Goal: Information Seeking & Learning: Compare options

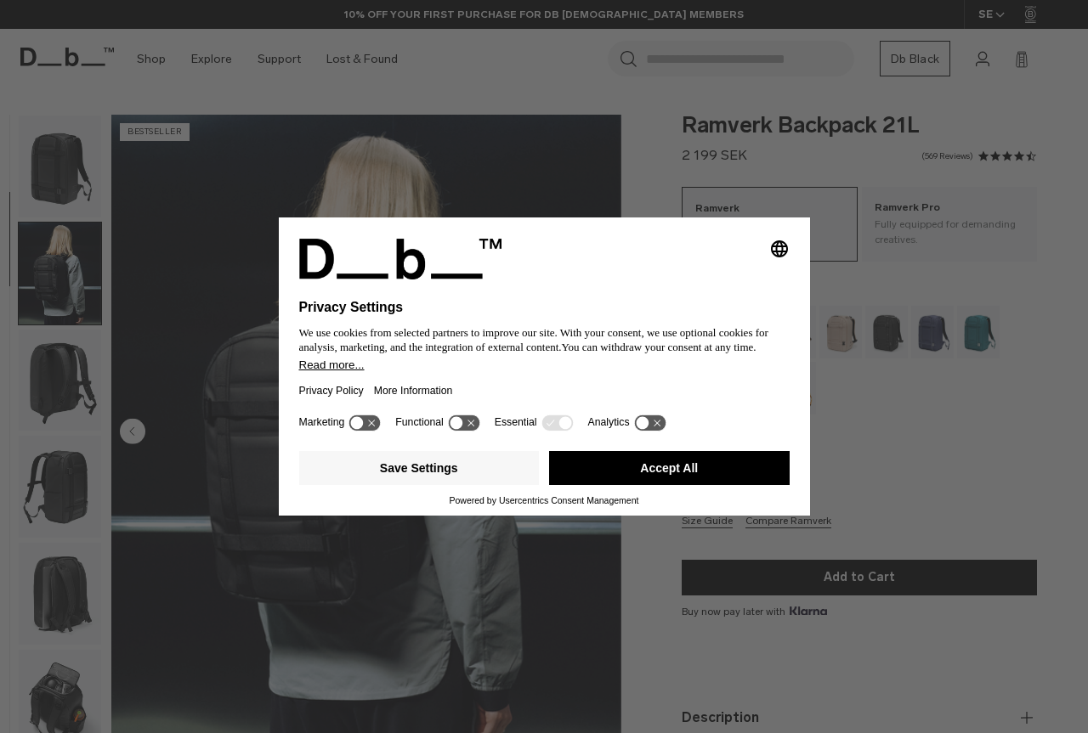
scroll to position [107, 0]
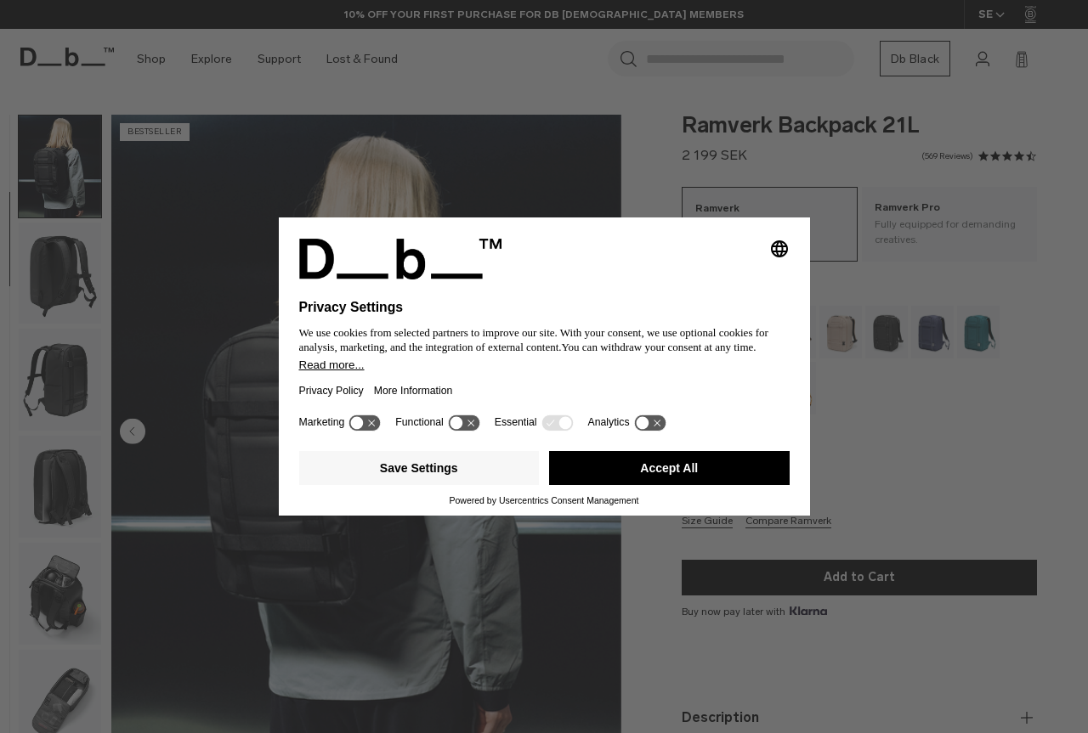
click at [713, 491] on div "Save Settings Accept All" at bounding box center [544, 469] width 490 height 51
click at [708, 482] on button "Accept All" at bounding box center [669, 468] width 240 height 34
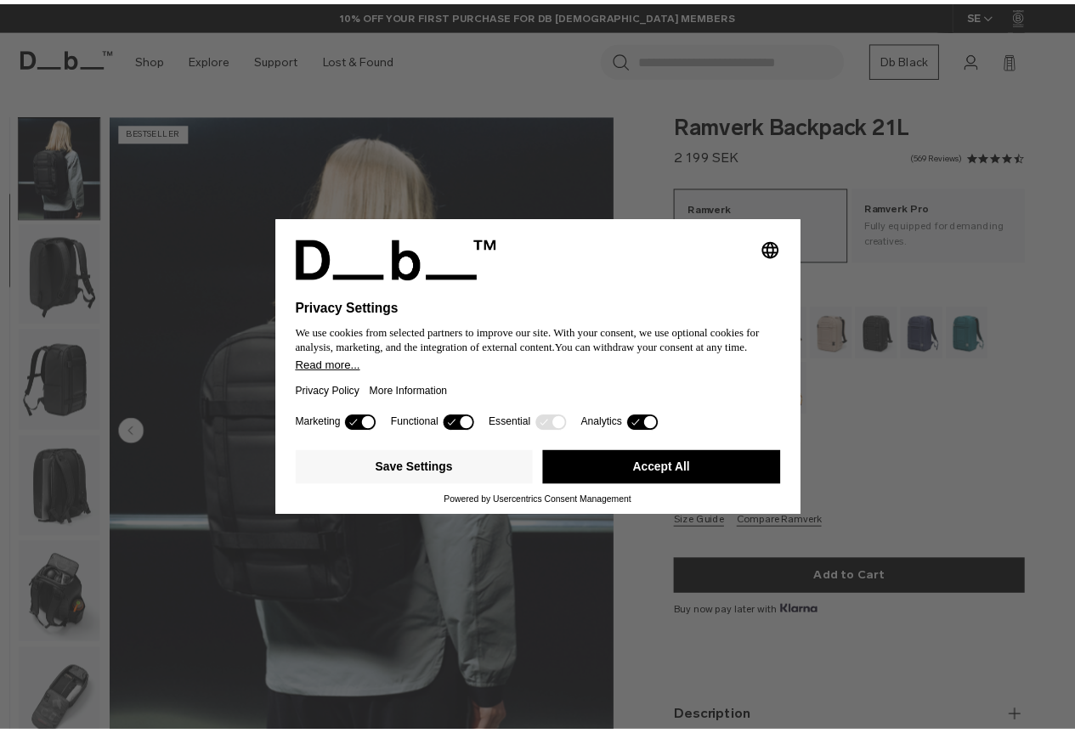
scroll to position [0, 0]
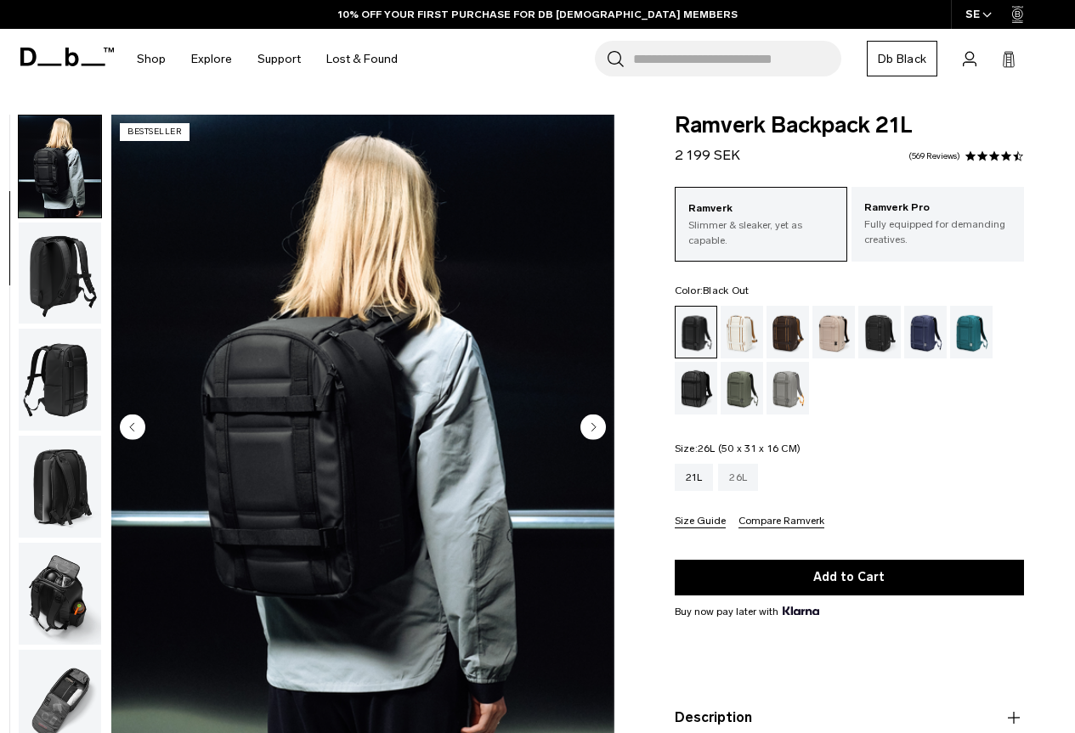
click at [738, 478] on div "26L" at bounding box center [738, 477] width 40 height 27
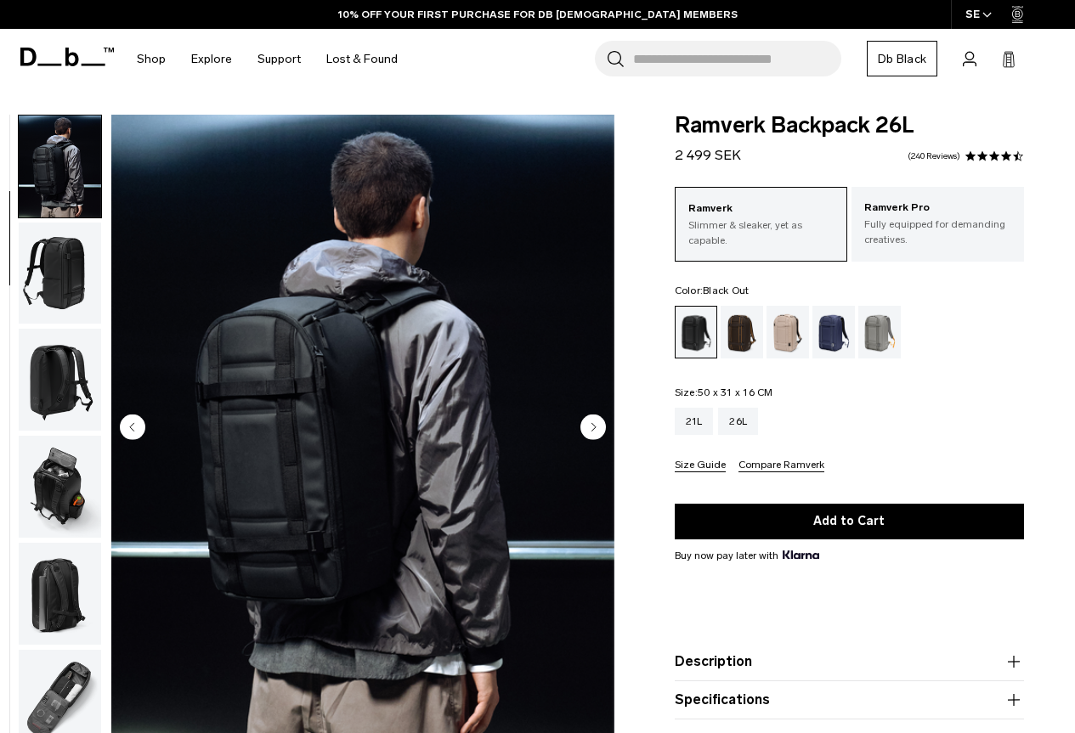
click at [42, 451] on img "button" at bounding box center [60, 487] width 82 height 102
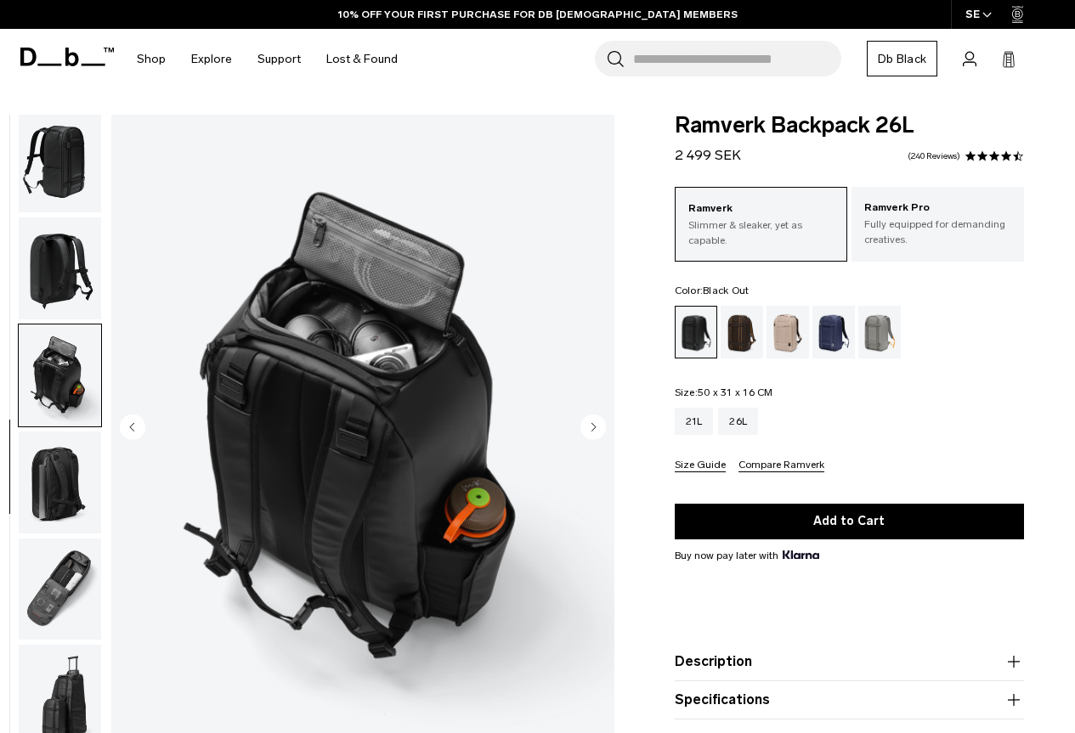
scroll to position [223, 0]
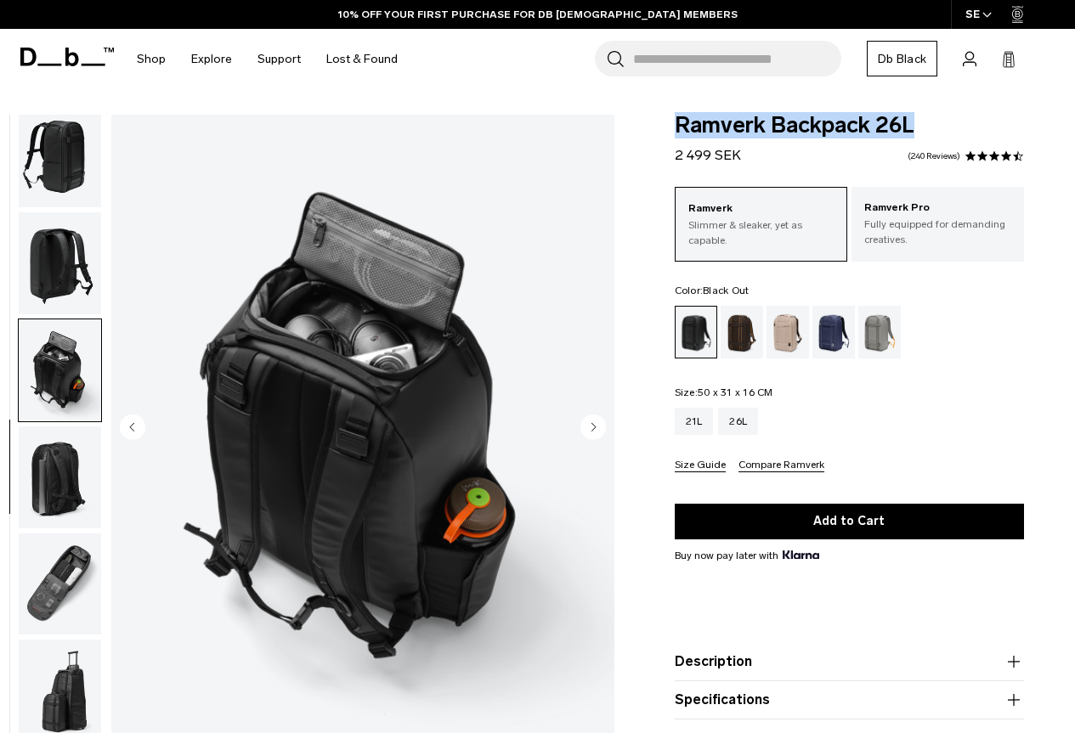
drag, startPoint x: 676, startPoint y: 129, endPoint x: 960, endPoint y: 127, distance: 284.7
click at [960, 127] on span "Ramverk Backpack 26L" at bounding box center [849, 126] width 349 height 22
copy span "Ramverk Backpack 26L"
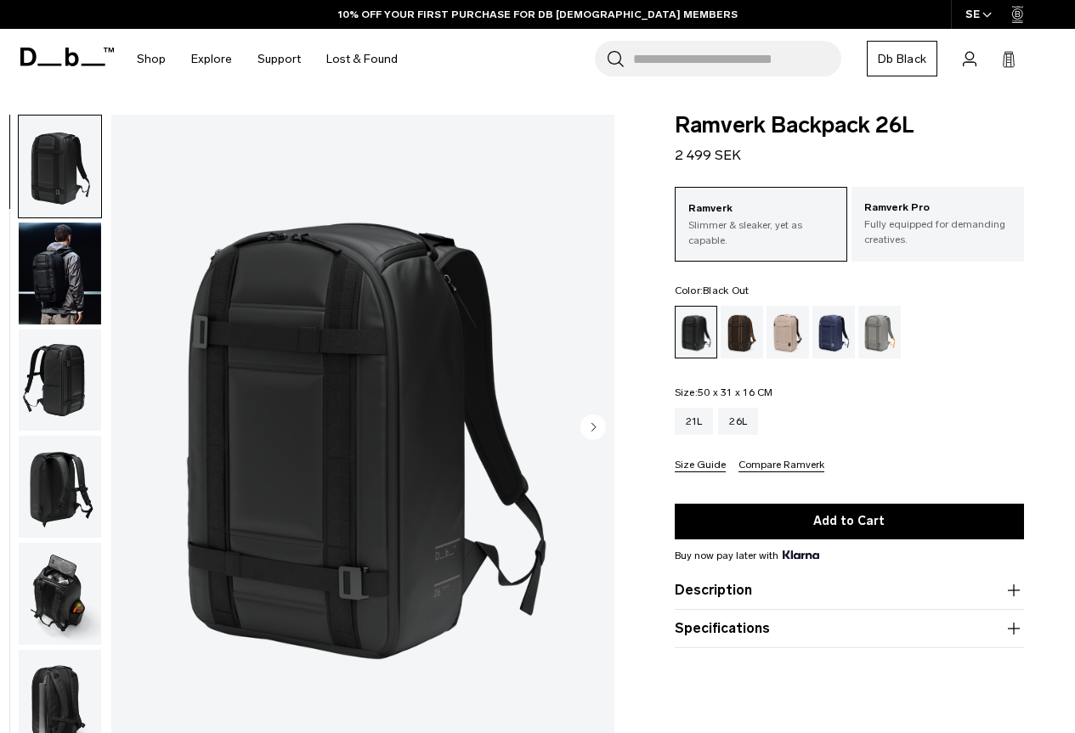
click at [76, 245] on img "button" at bounding box center [60, 274] width 82 height 102
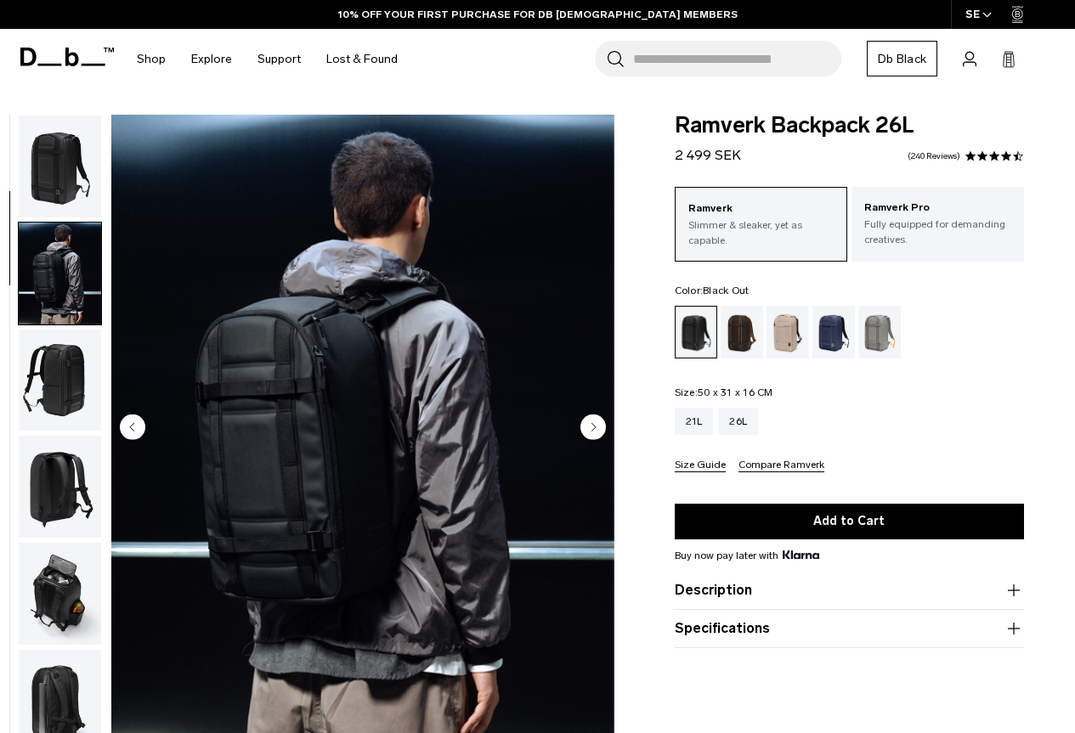
scroll to position [107, 0]
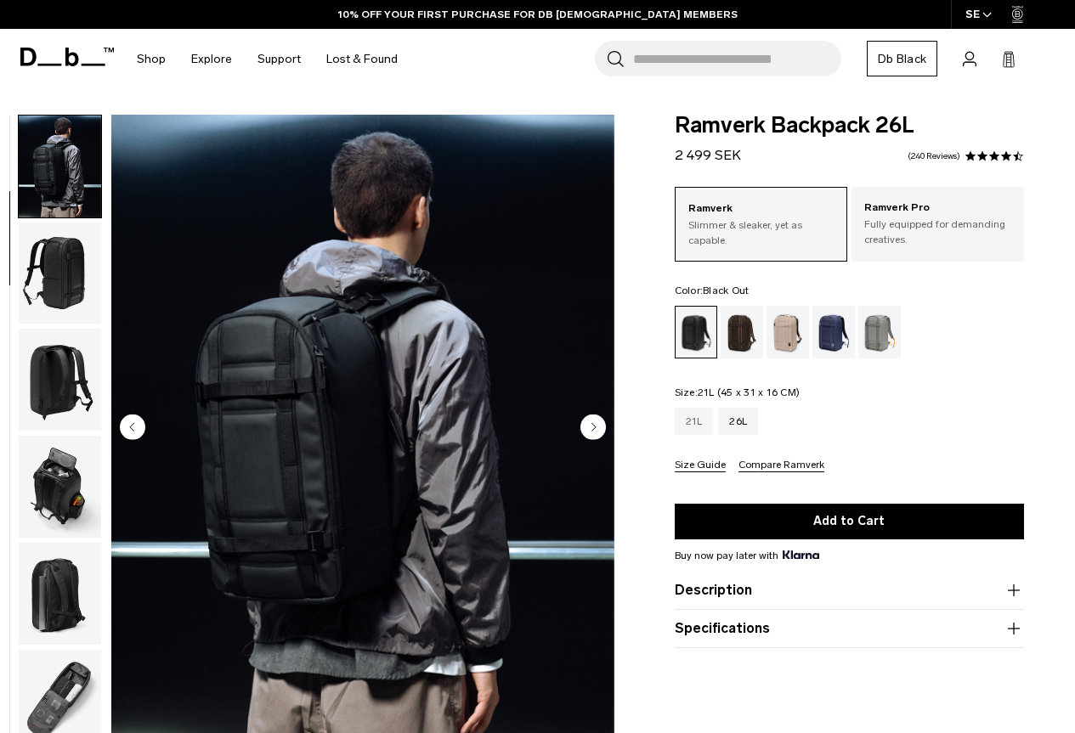
click at [690, 414] on div "21L" at bounding box center [694, 421] width 39 height 27
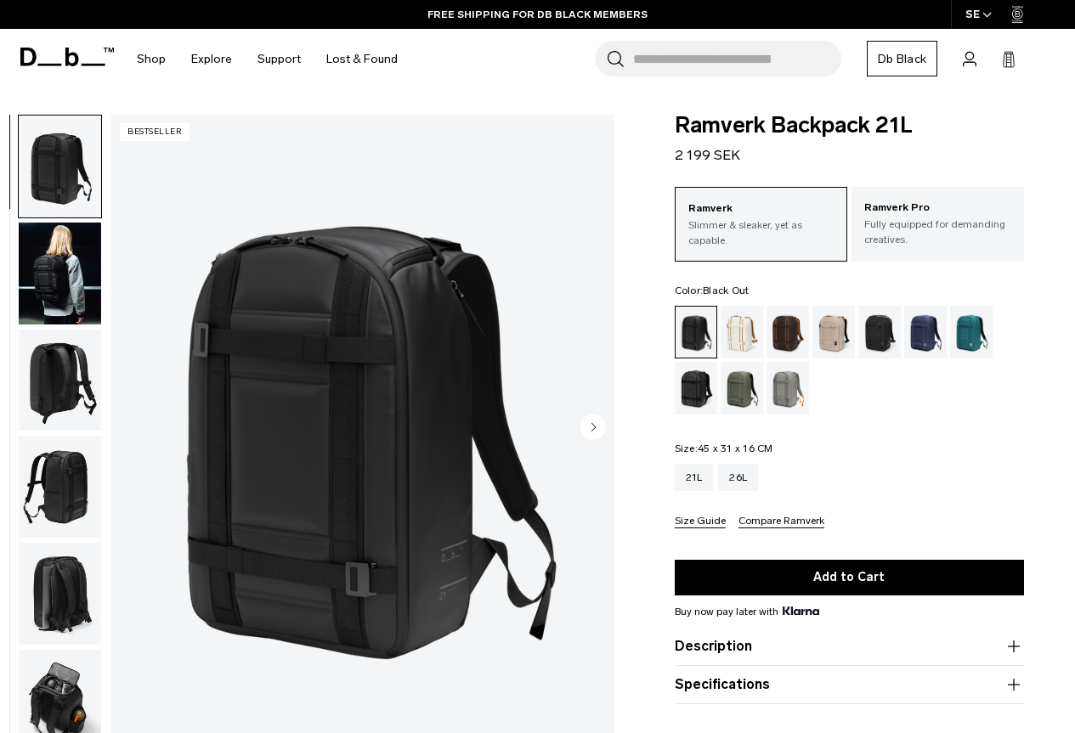
click at [68, 312] on img "button" at bounding box center [60, 274] width 82 height 102
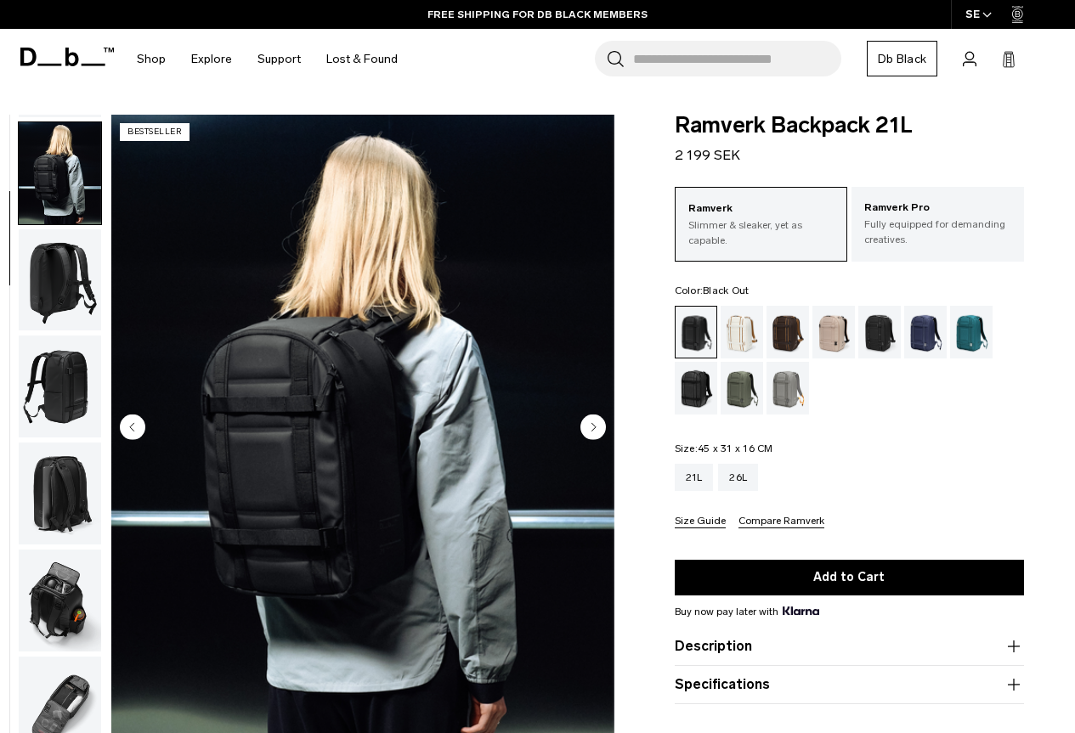
scroll to position [107, 0]
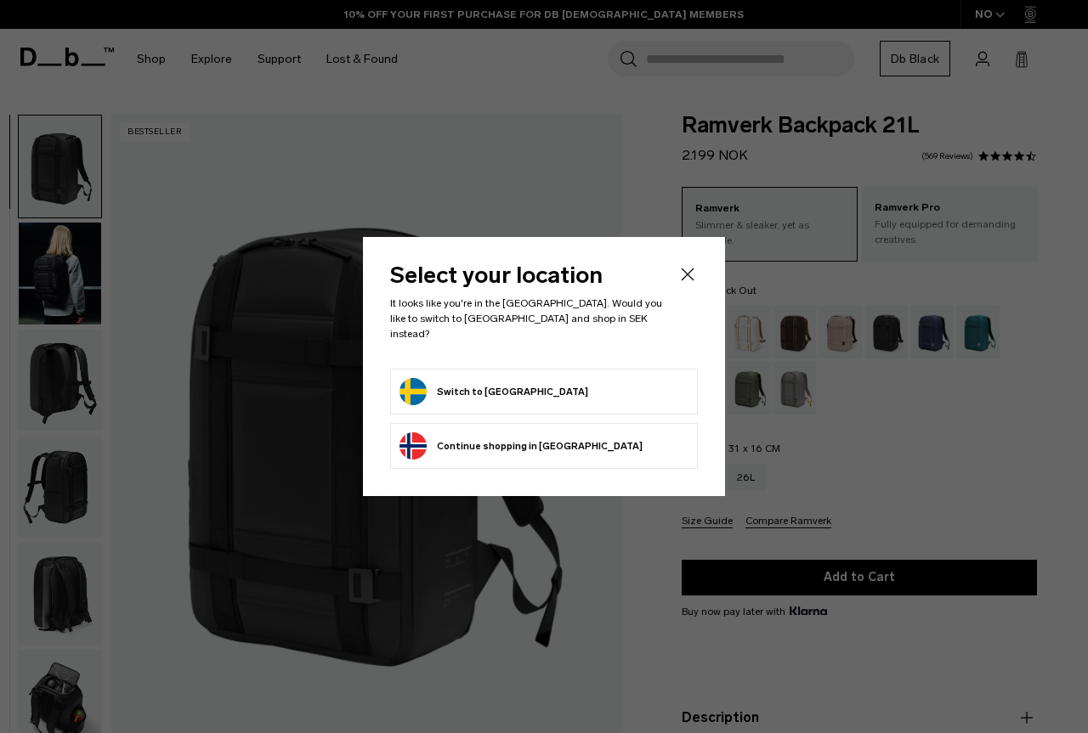
click at [690, 281] on icon "Close" at bounding box center [687, 274] width 20 height 20
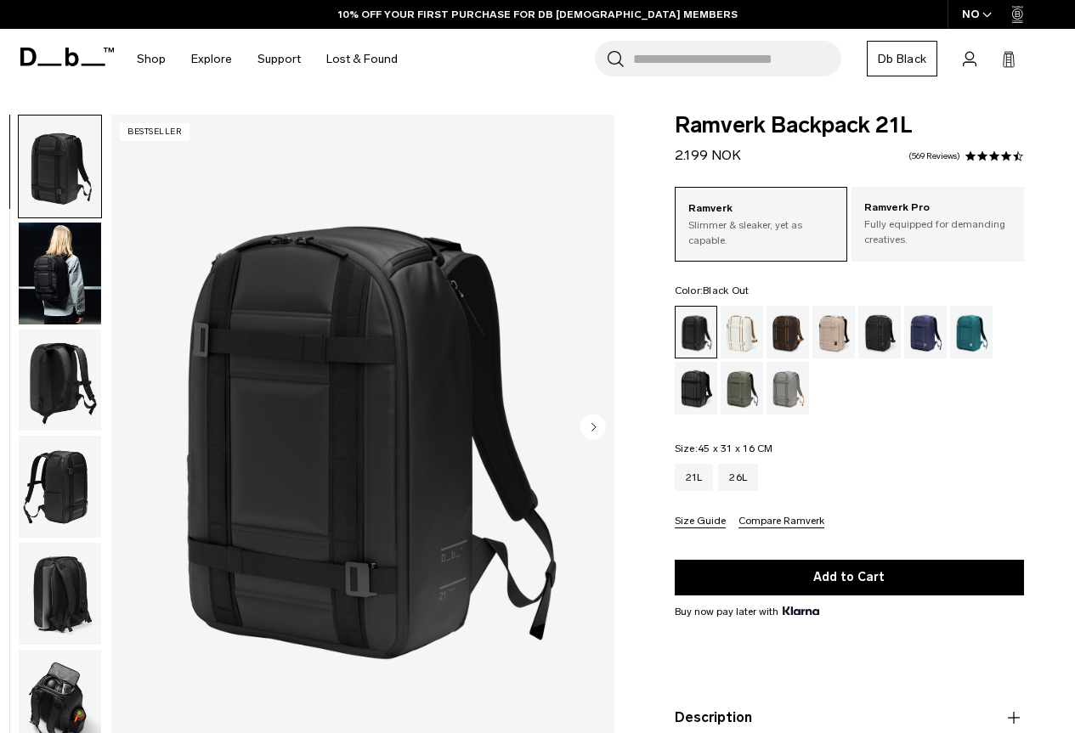
click at [29, 256] on img "button" at bounding box center [60, 274] width 82 height 102
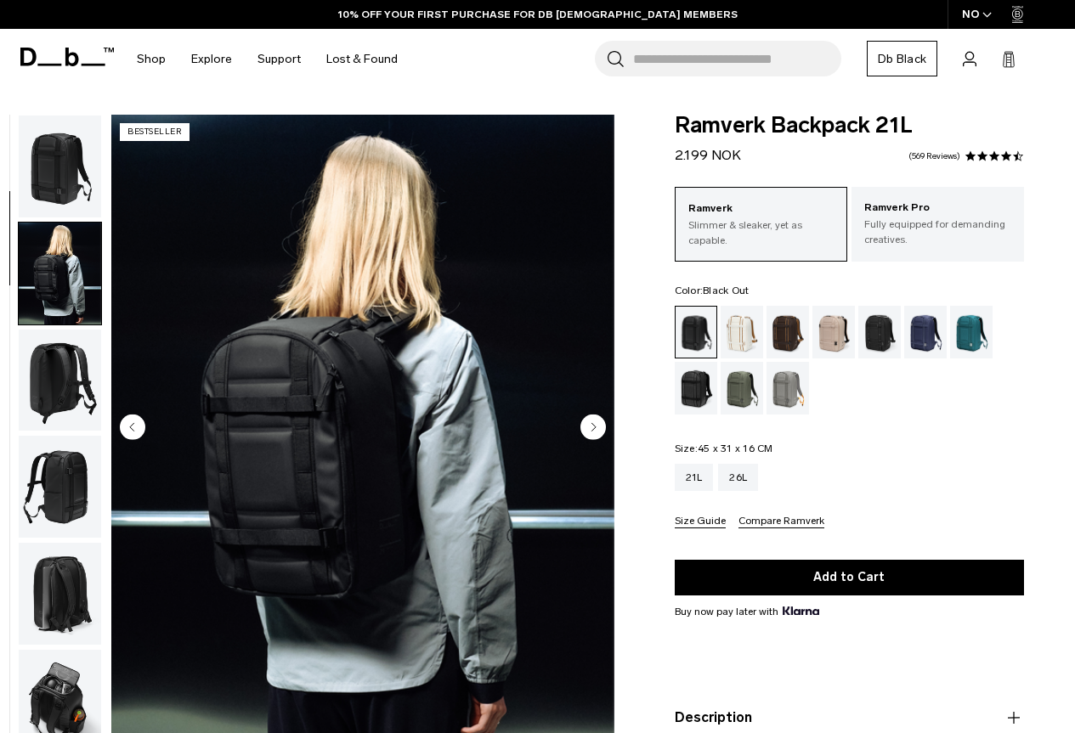
scroll to position [107, 0]
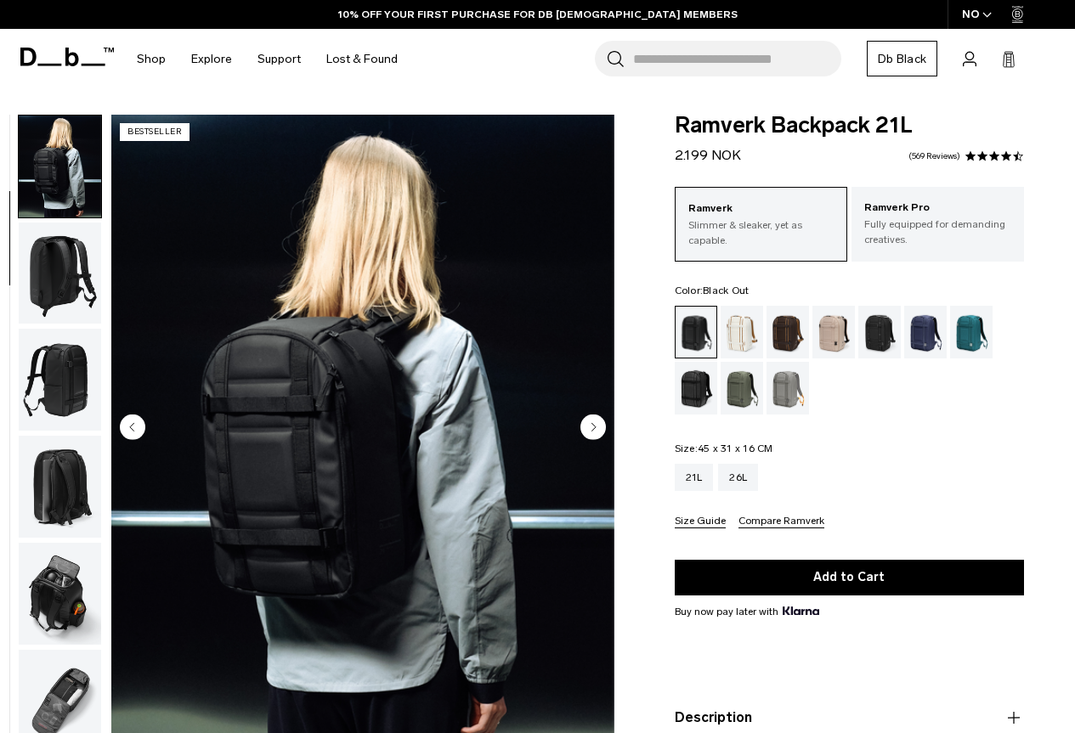
click at [38, 516] on img "button" at bounding box center [60, 487] width 82 height 102
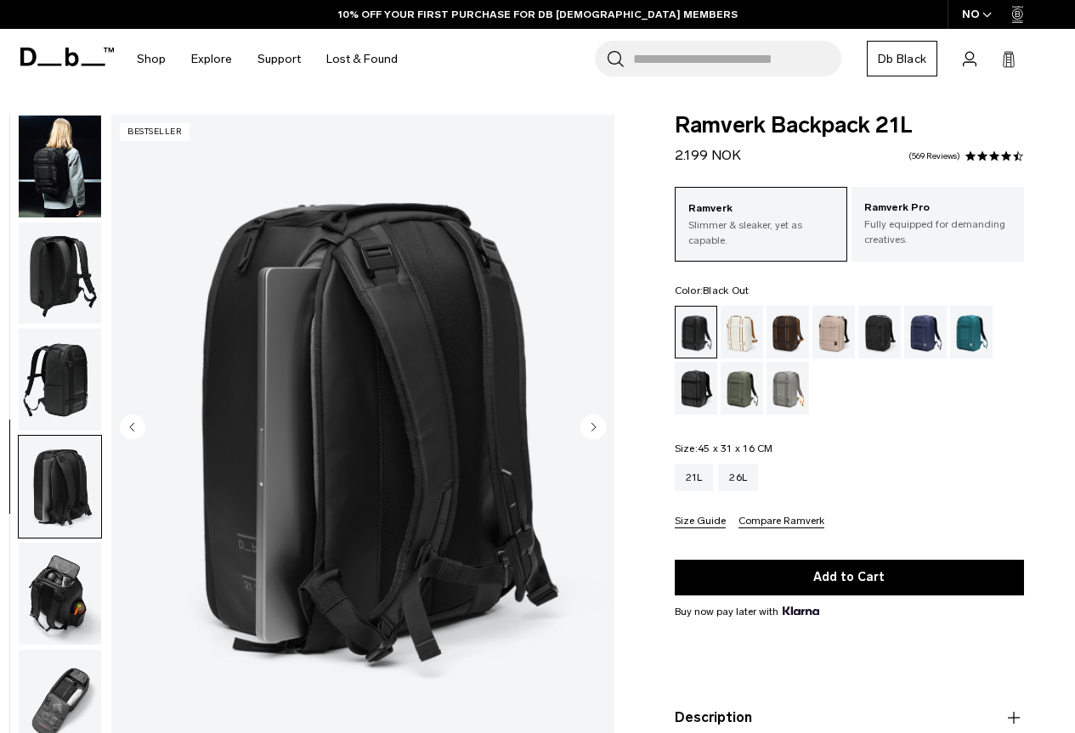
scroll to position [223, 0]
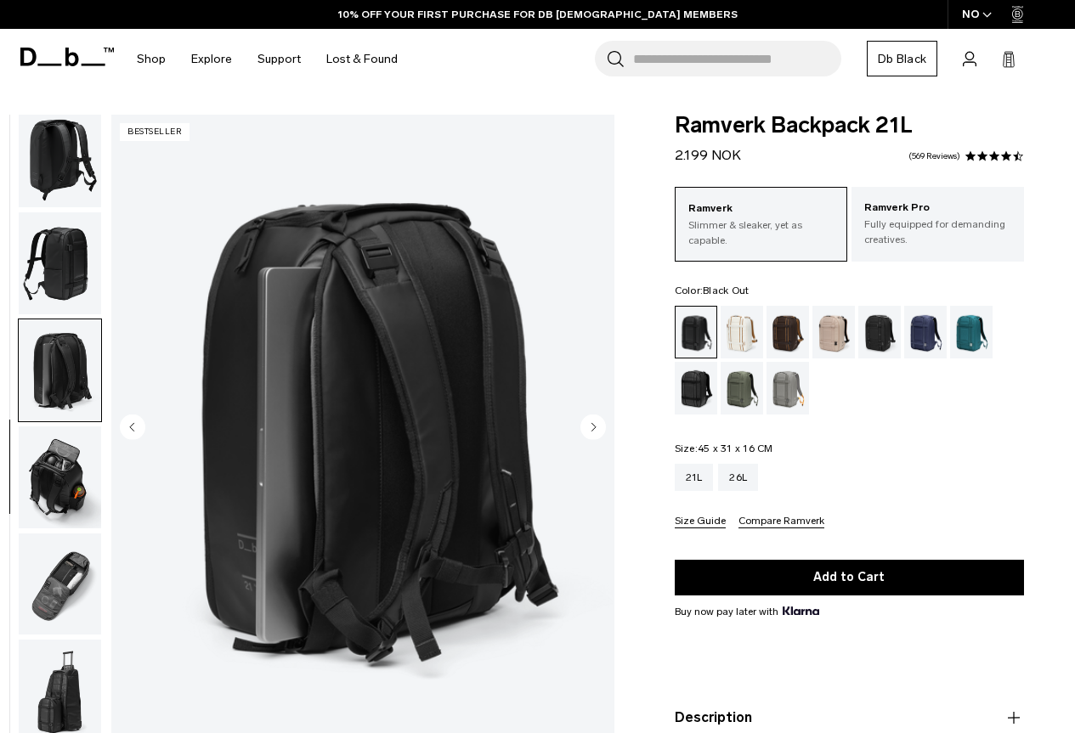
click at [53, 562] on img "button" at bounding box center [60, 585] width 82 height 102
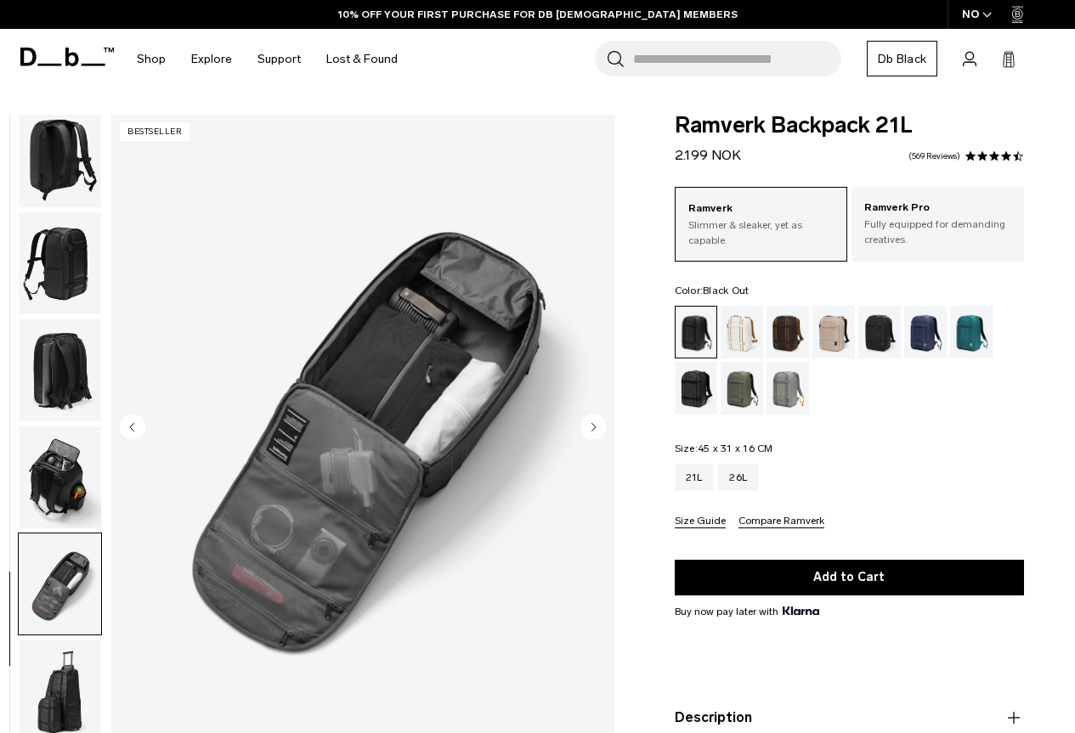
click at [59, 595] on img "button" at bounding box center [60, 585] width 82 height 102
click at [58, 627] on img "button" at bounding box center [60, 585] width 82 height 102
click at [49, 680] on img "button" at bounding box center [60, 691] width 82 height 102
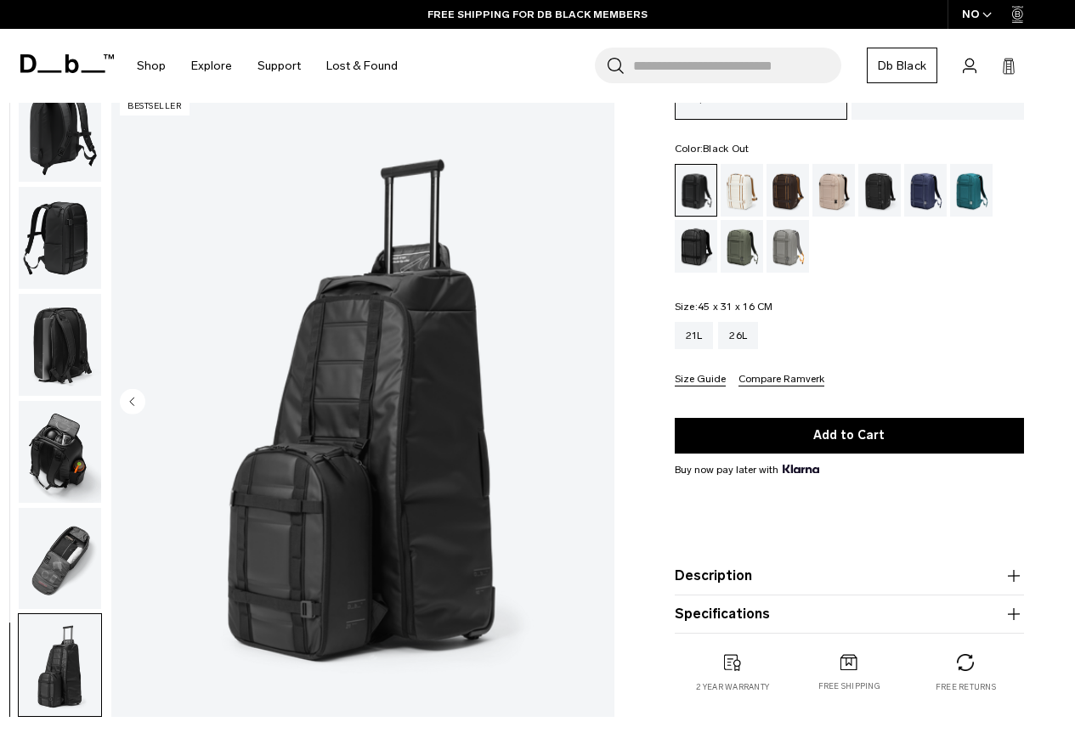
scroll to position [85, 0]
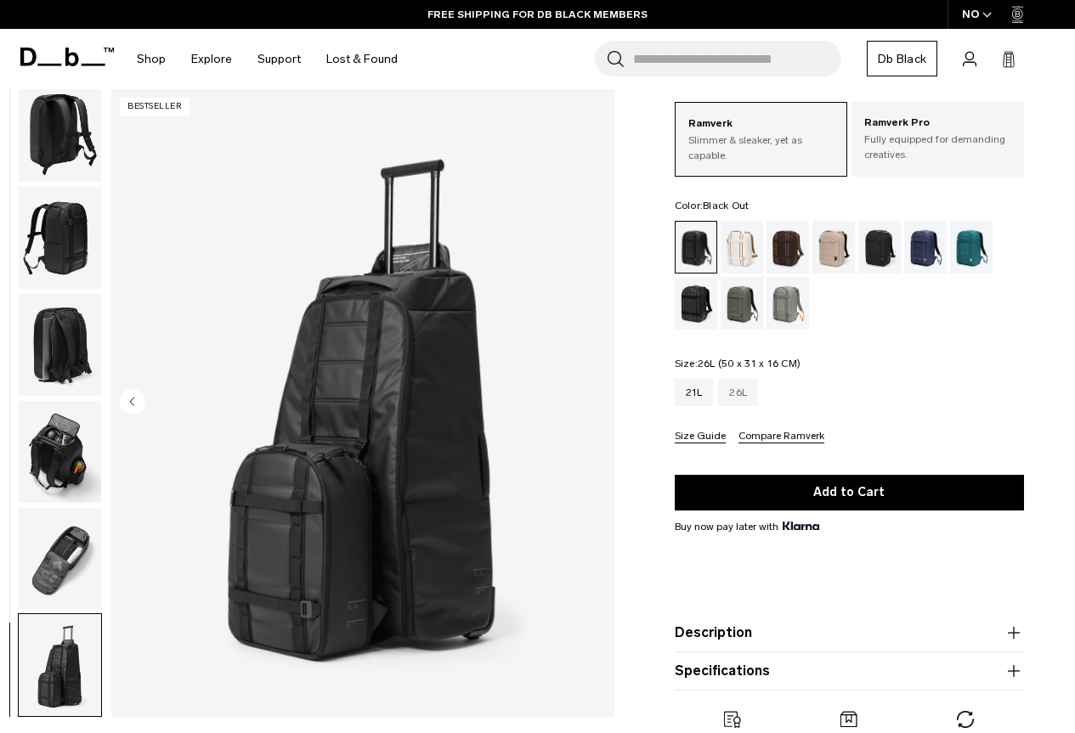
click at [733, 402] on div "26L" at bounding box center [738, 392] width 40 height 27
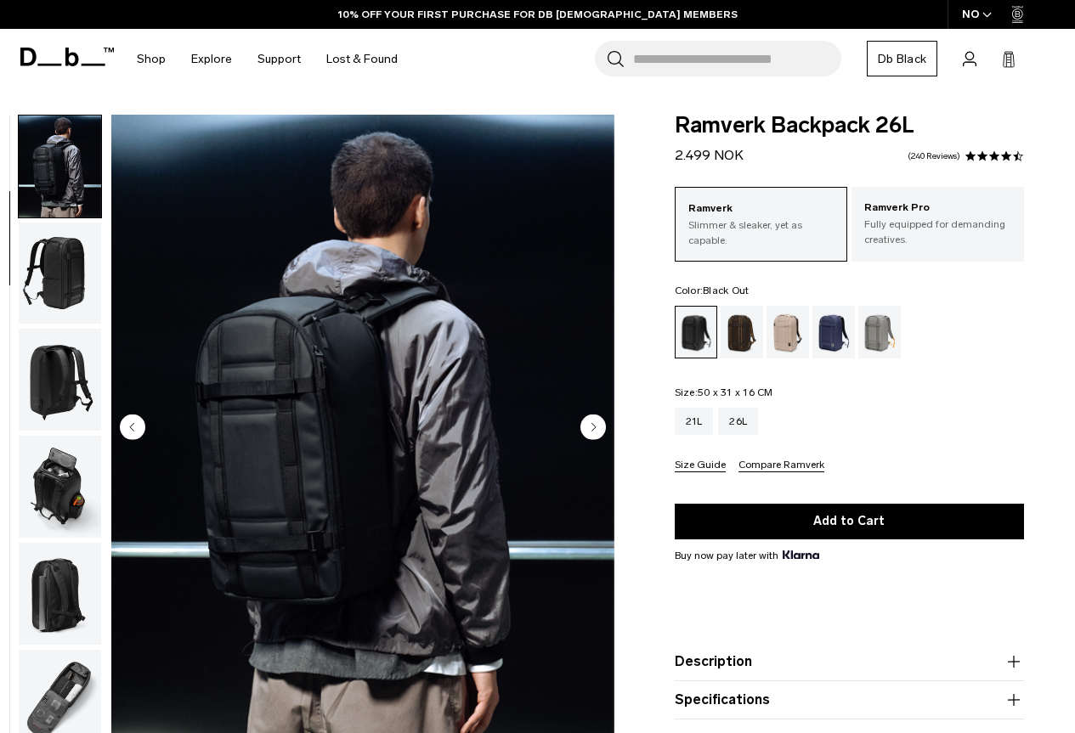
click at [59, 466] on img "button" at bounding box center [60, 487] width 82 height 102
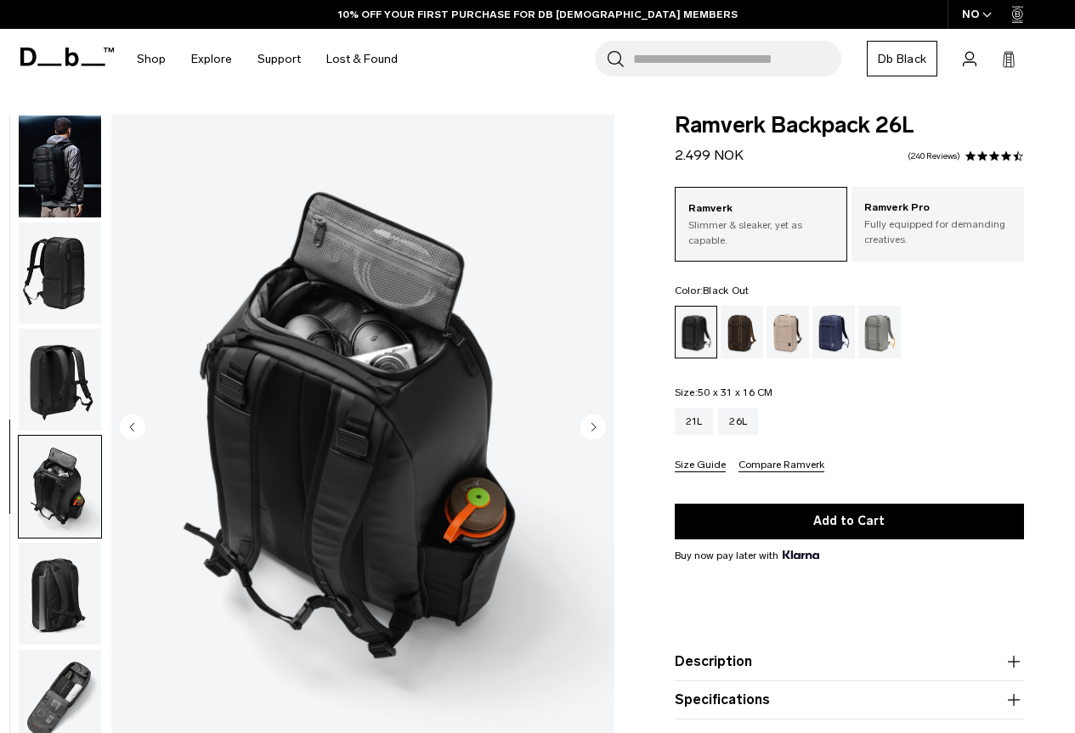
scroll to position [223, 0]
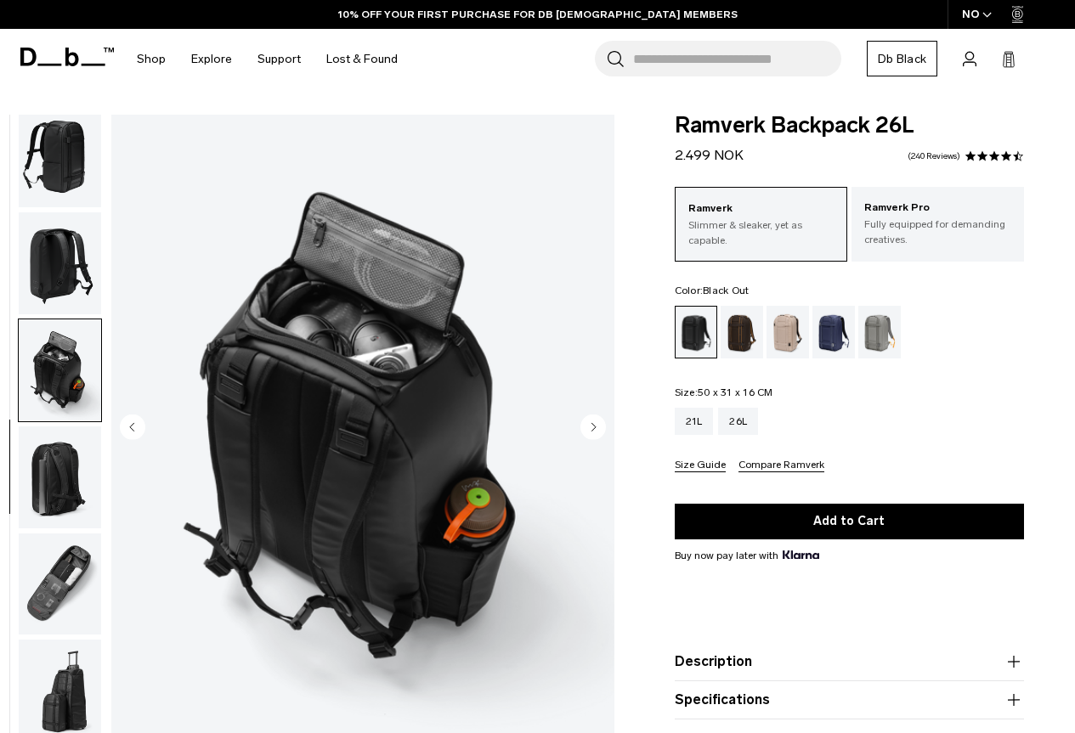
click at [27, 309] on img "button" at bounding box center [60, 263] width 82 height 102
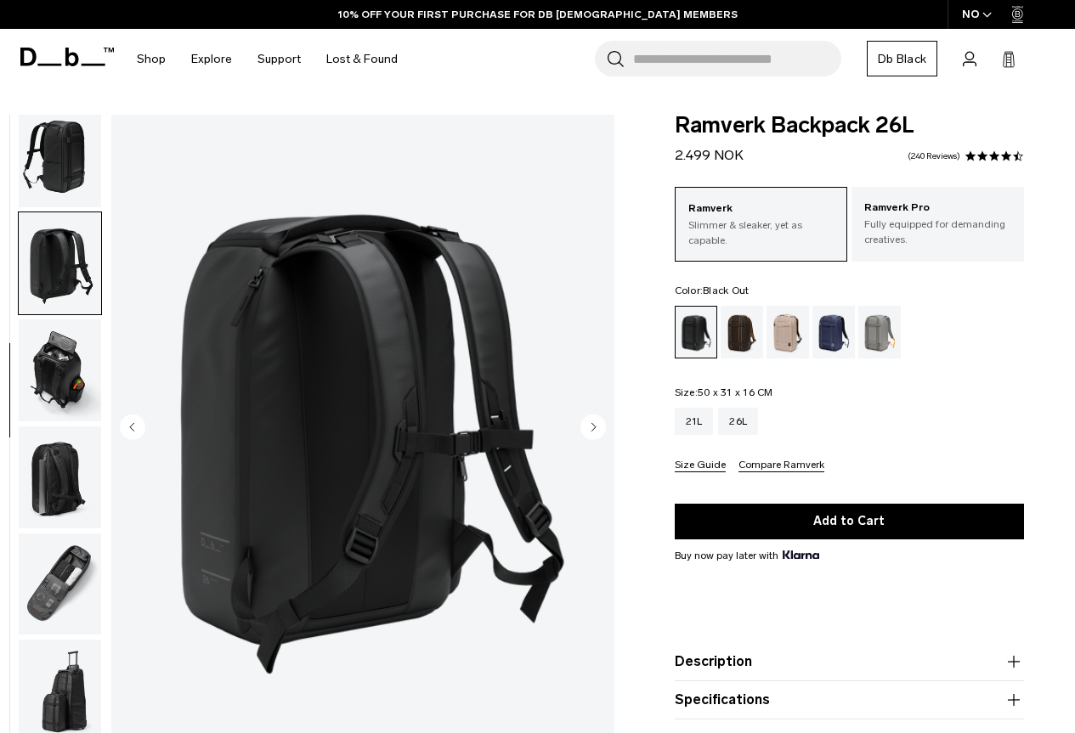
click at [38, 556] on img "button" at bounding box center [60, 585] width 82 height 102
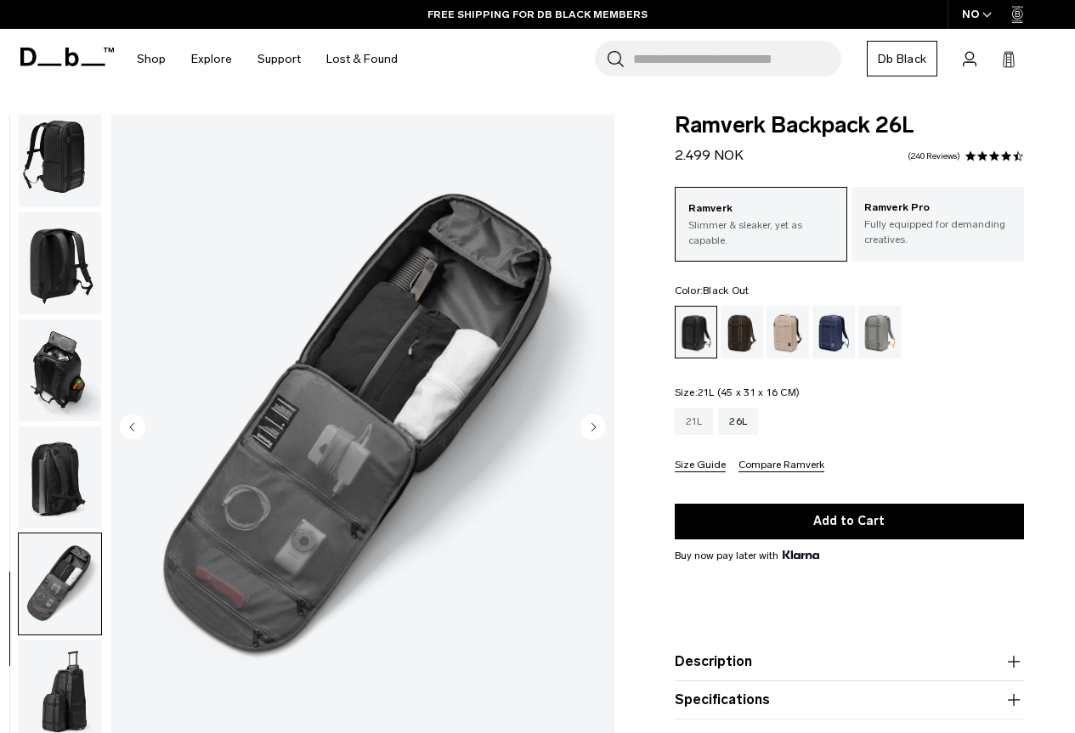
click at [688, 422] on div "21L" at bounding box center [694, 421] width 39 height 27
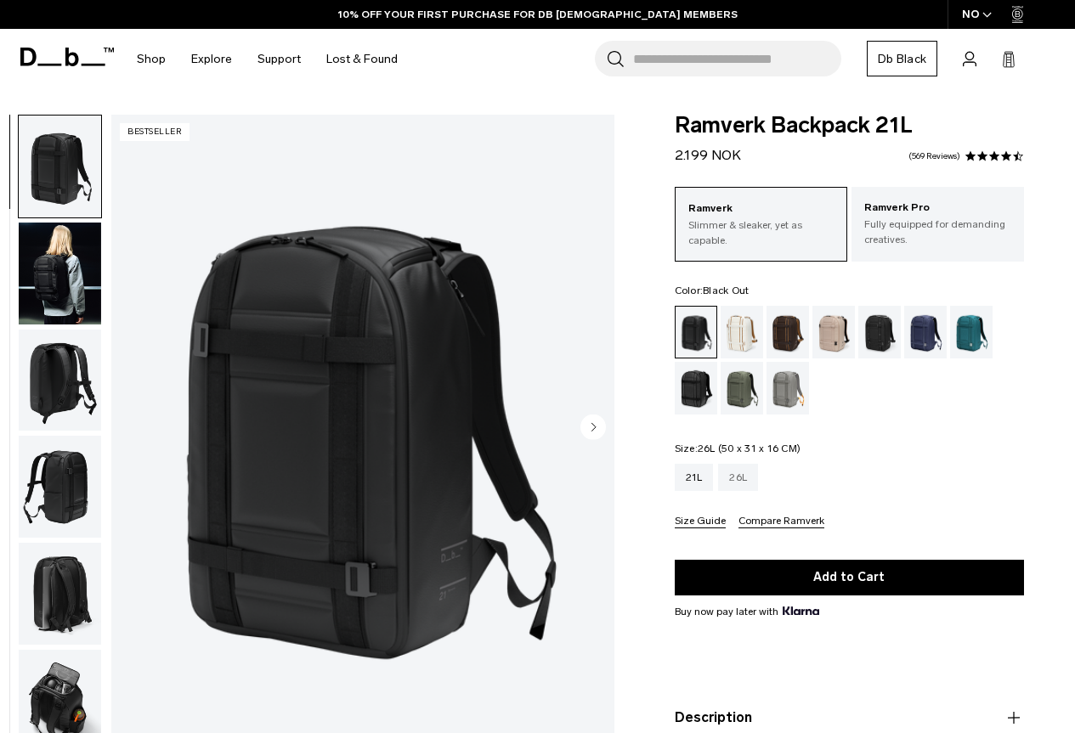
click at [746, 485] on div "26L" at bounding box center [738, 477] width 40 height 27
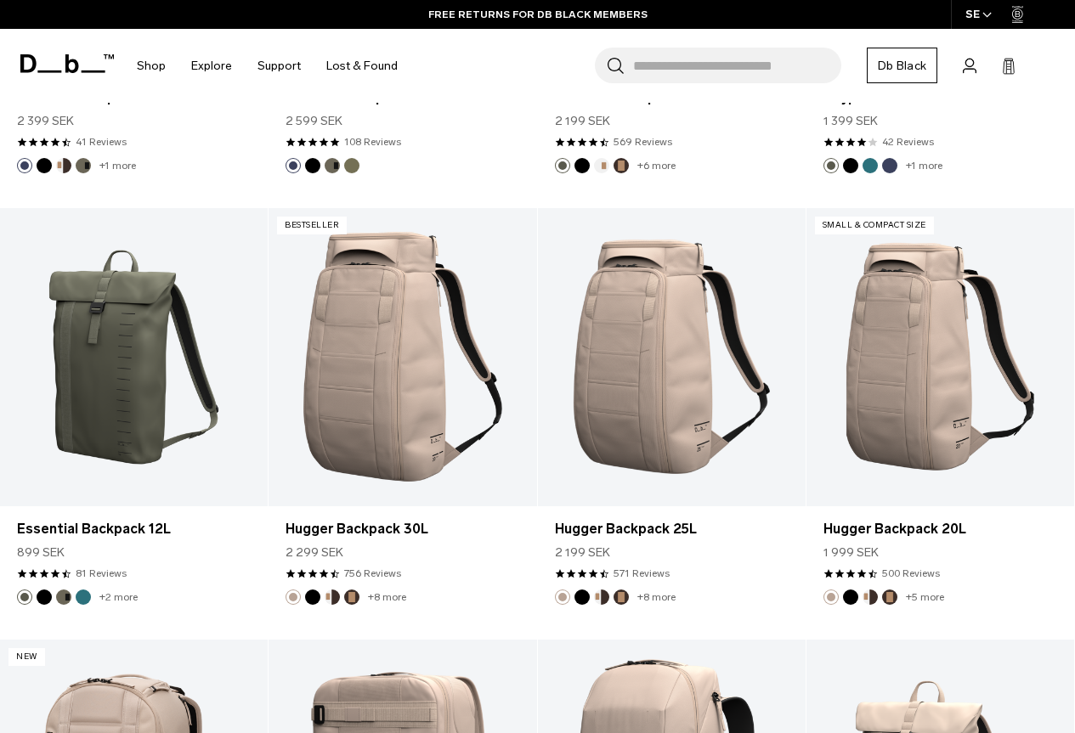
scroll to position [4164, 0]
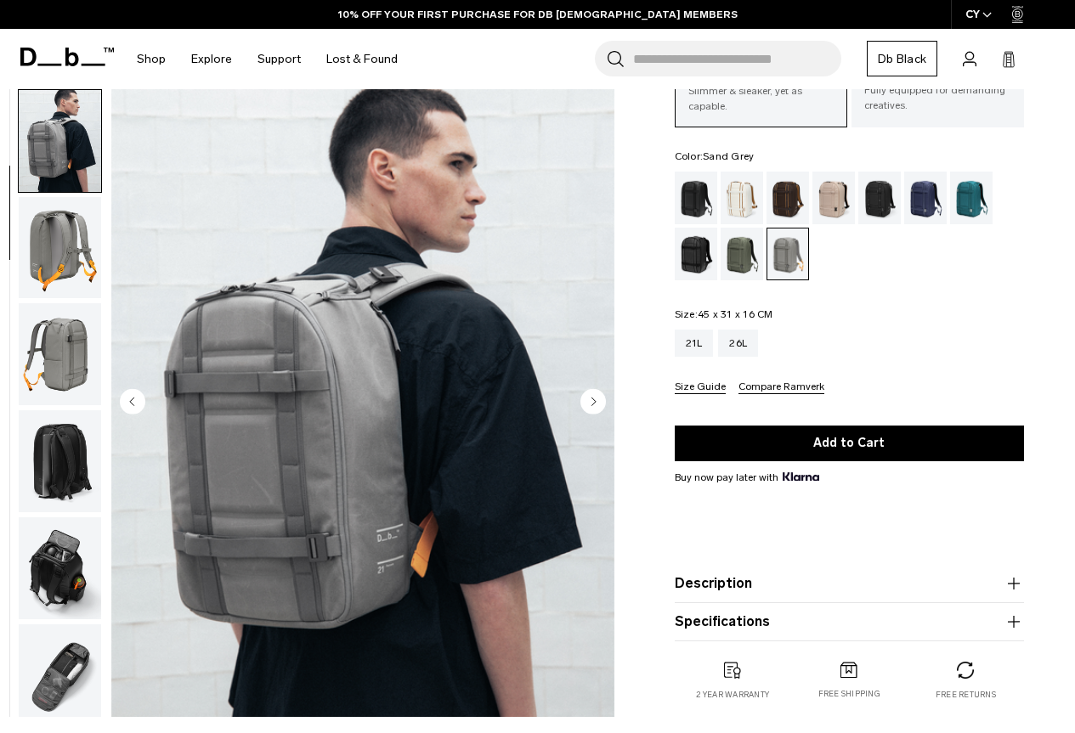
scroll to position [170, 0]
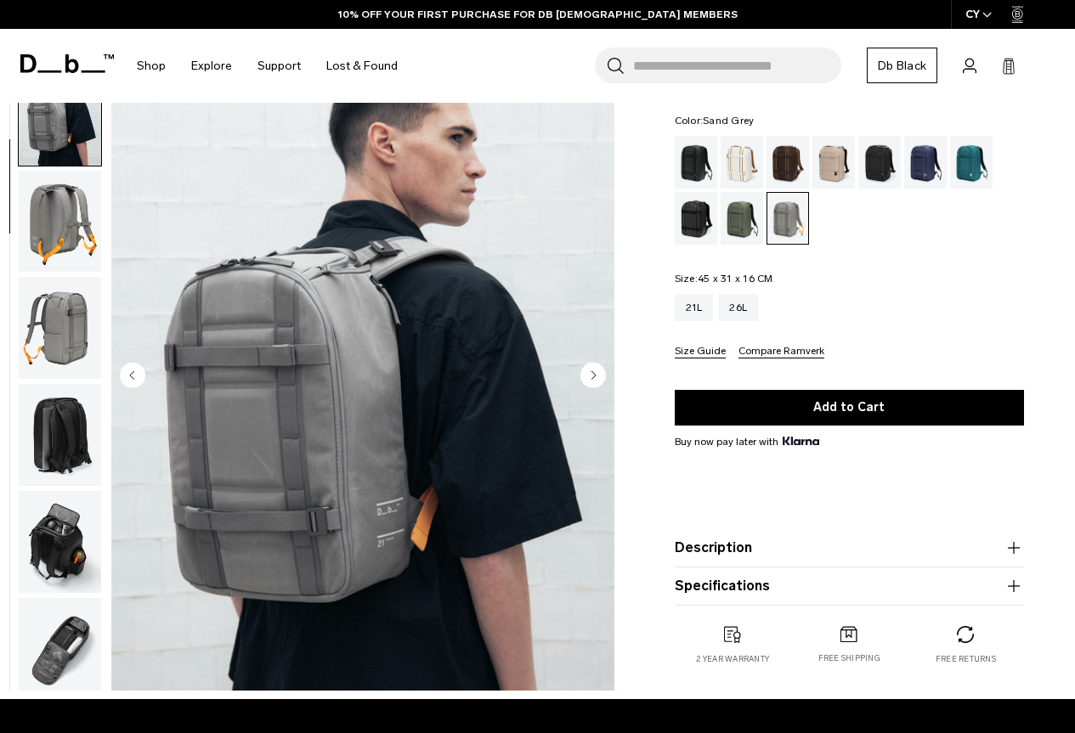
click at [59, 420] on img "button" at bounding box center [60, 435] width 82 height 102
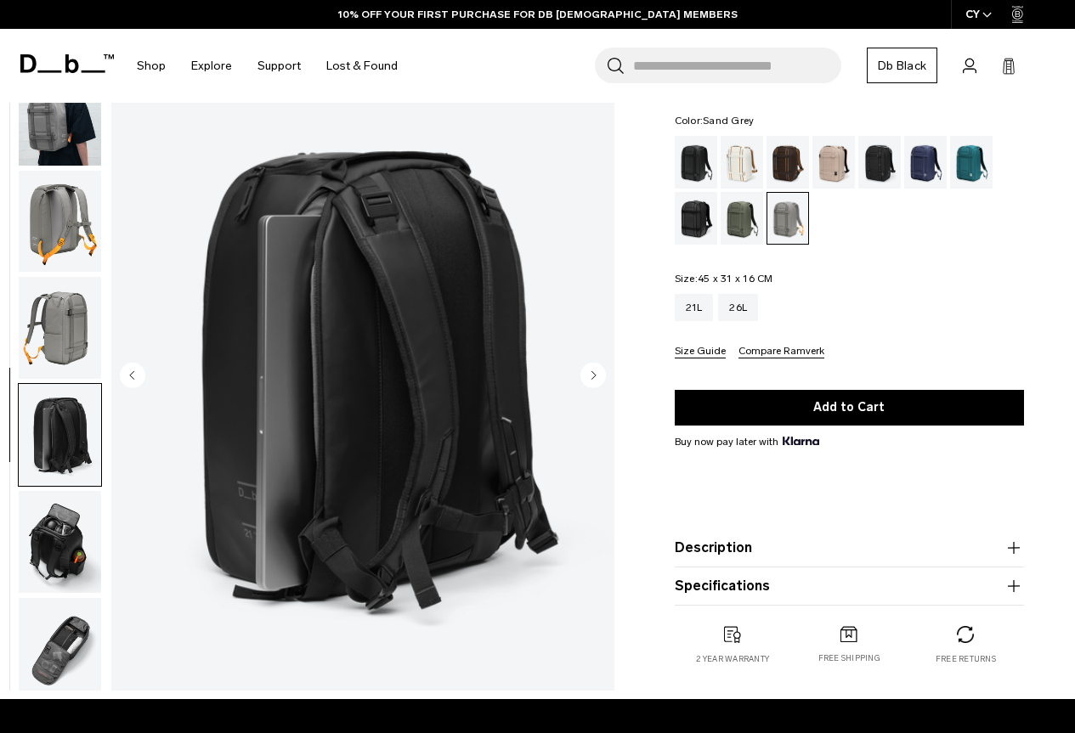
scroll to position [223, 0]
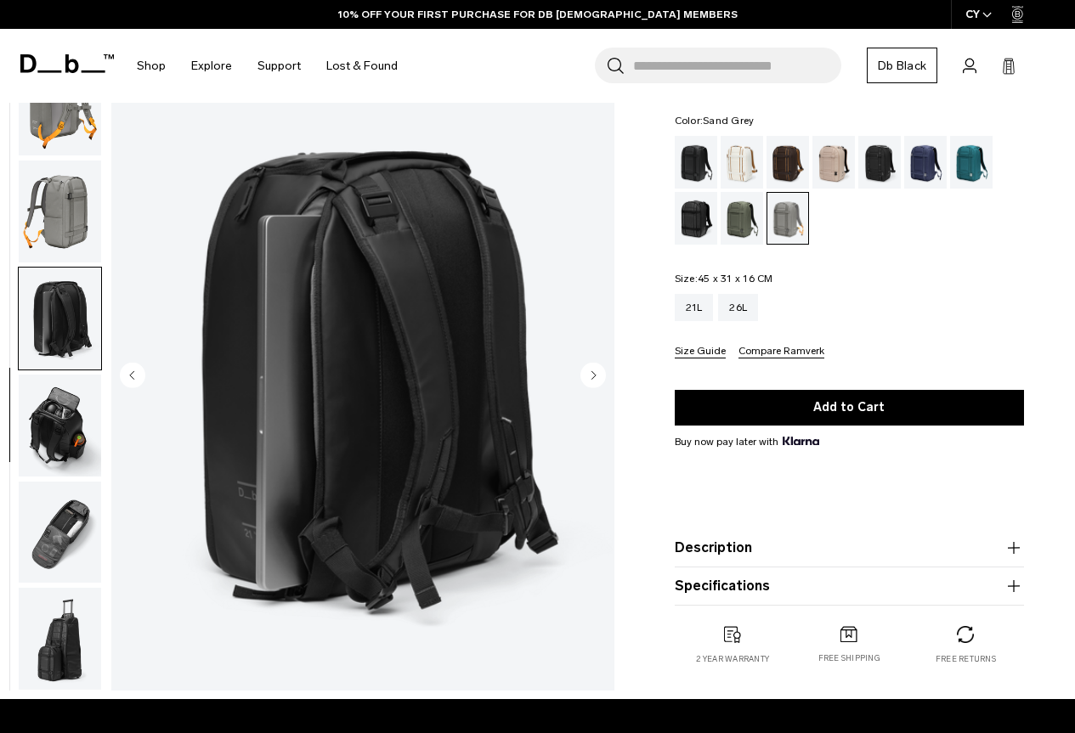
click at [55, 415] on img "button" at bounding box center [60, 426] width 82 height 102
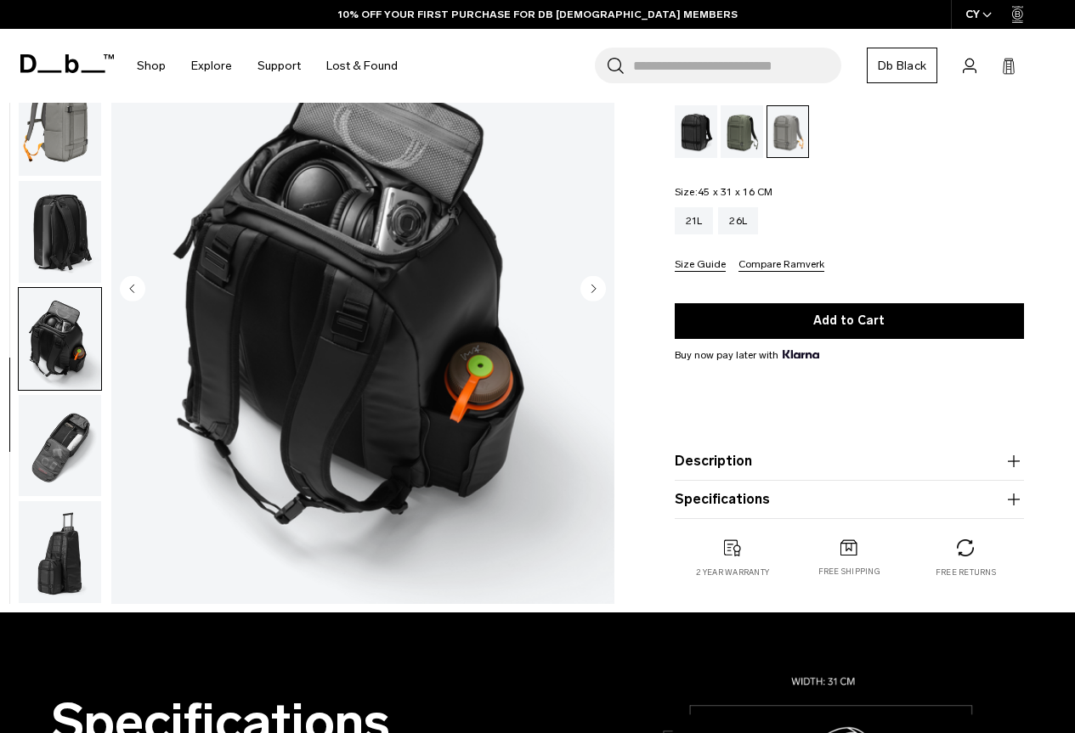
scroll to position [340, 0]
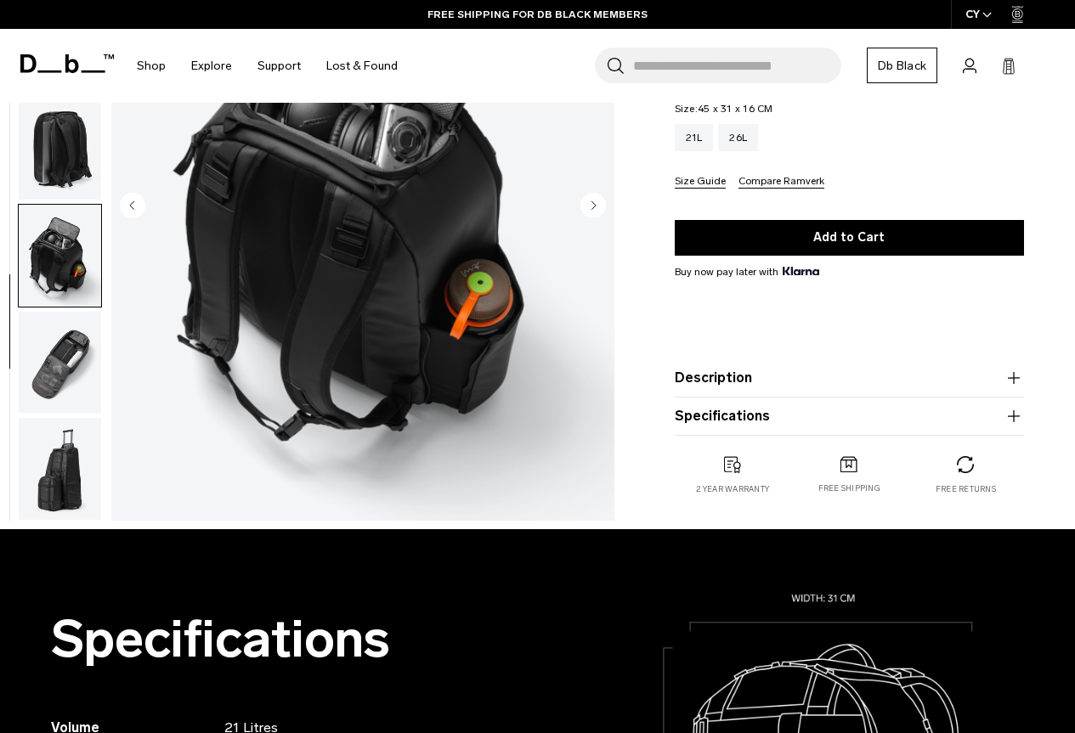
click at [59, 469] on img "button" at bounding box center [60, 469] width 82 height 102
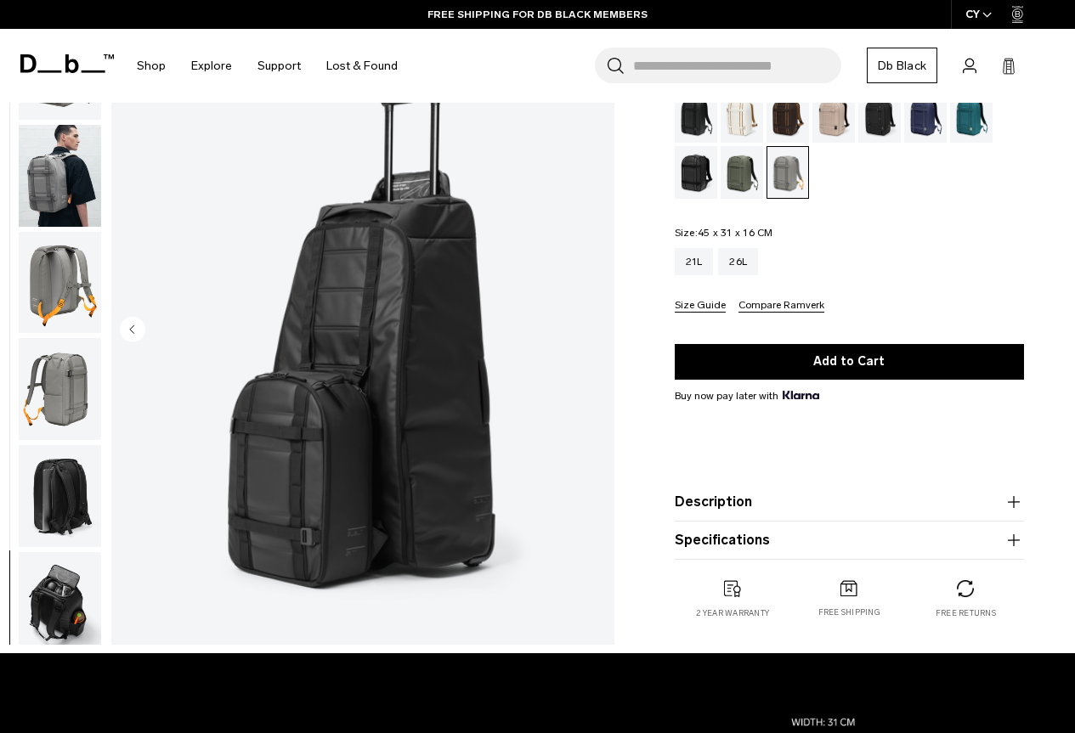
scroll to position [85, 0]
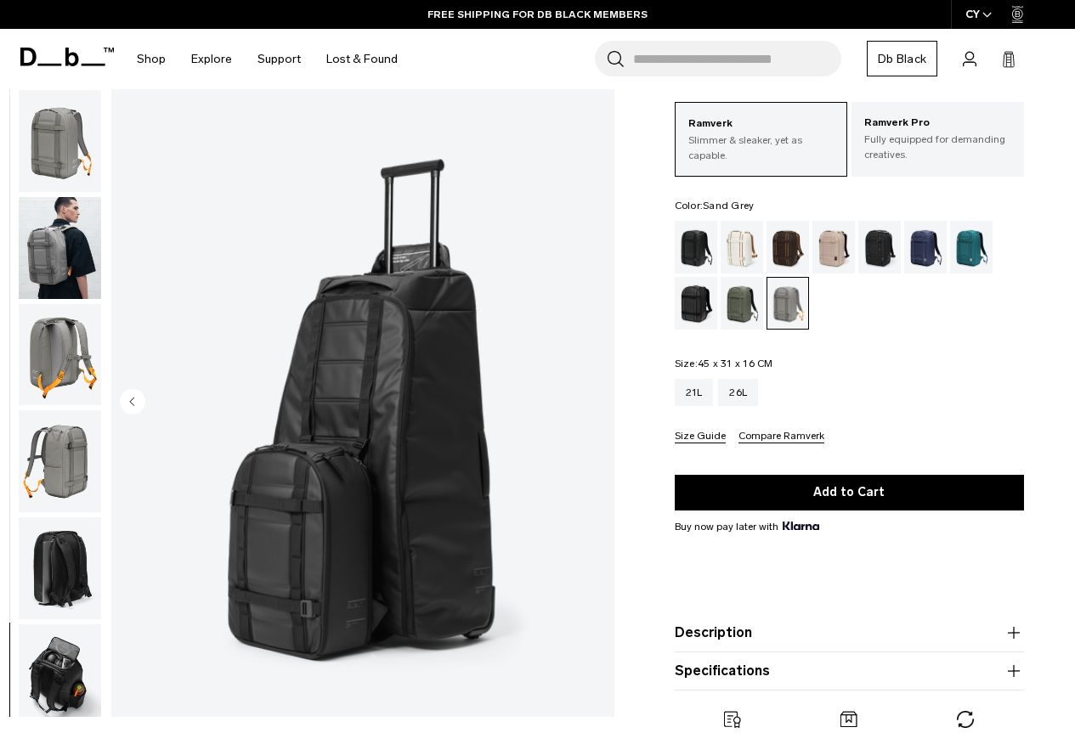
click at [59, 256] on img "button" at bounding box center [60, 248] width 82 height 102
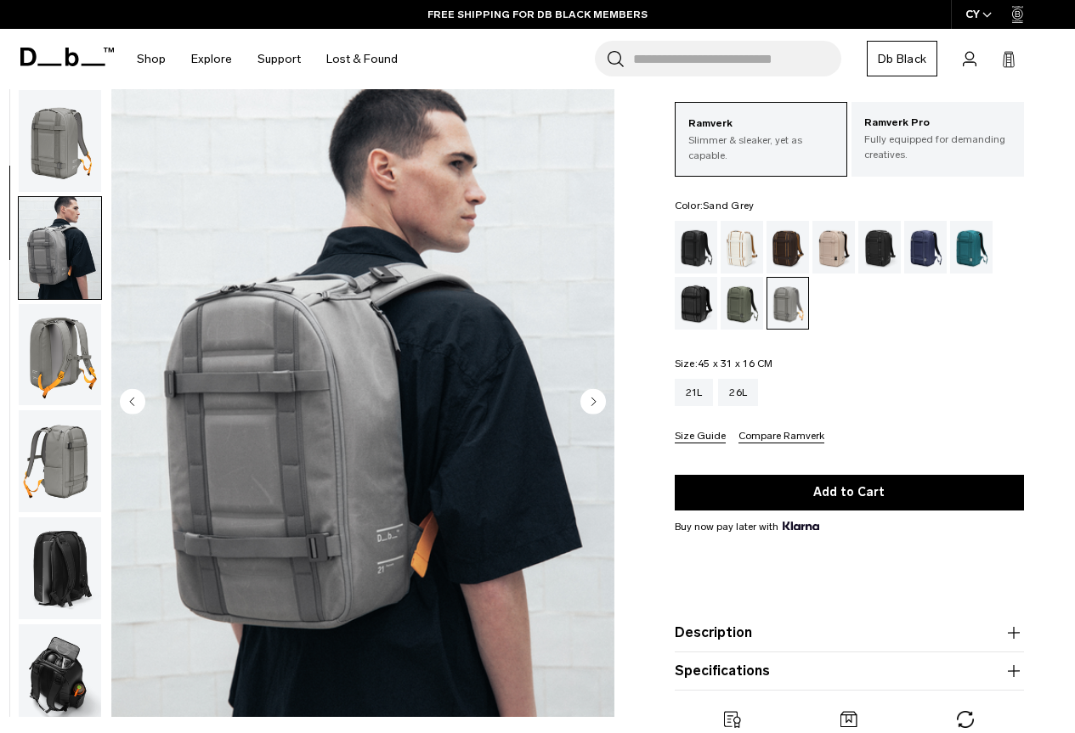
scroll to position [107, 0]
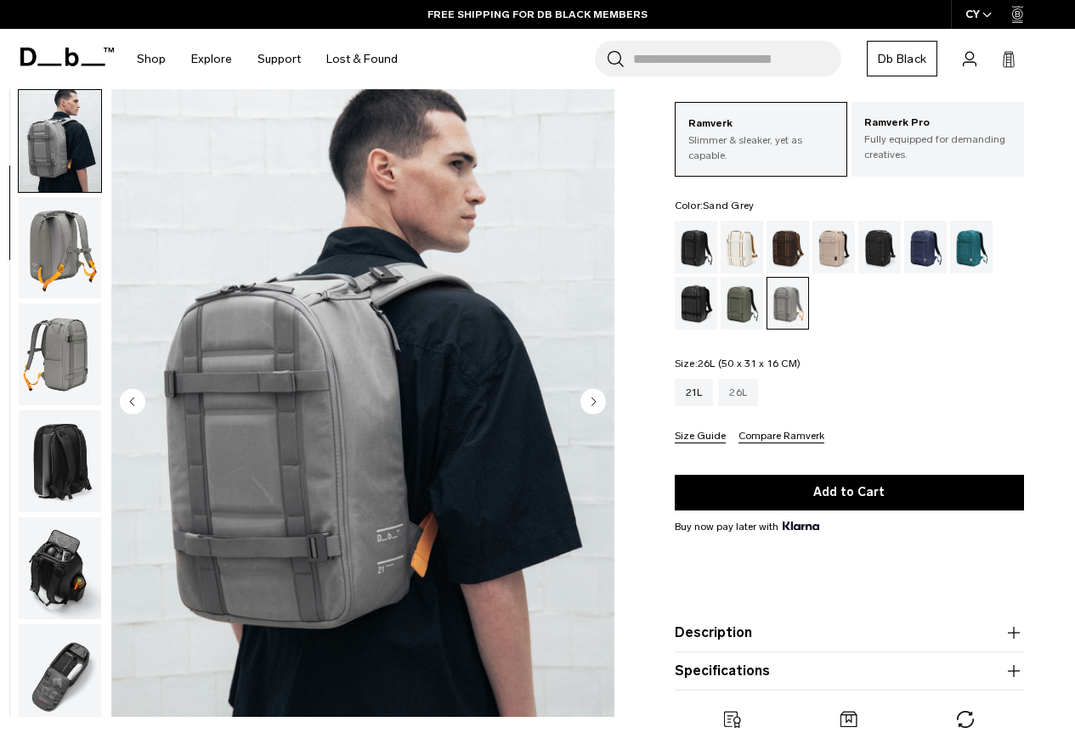
click at [743, 400] on div "26L" at bounding box center [738, 392] width 40 height 27
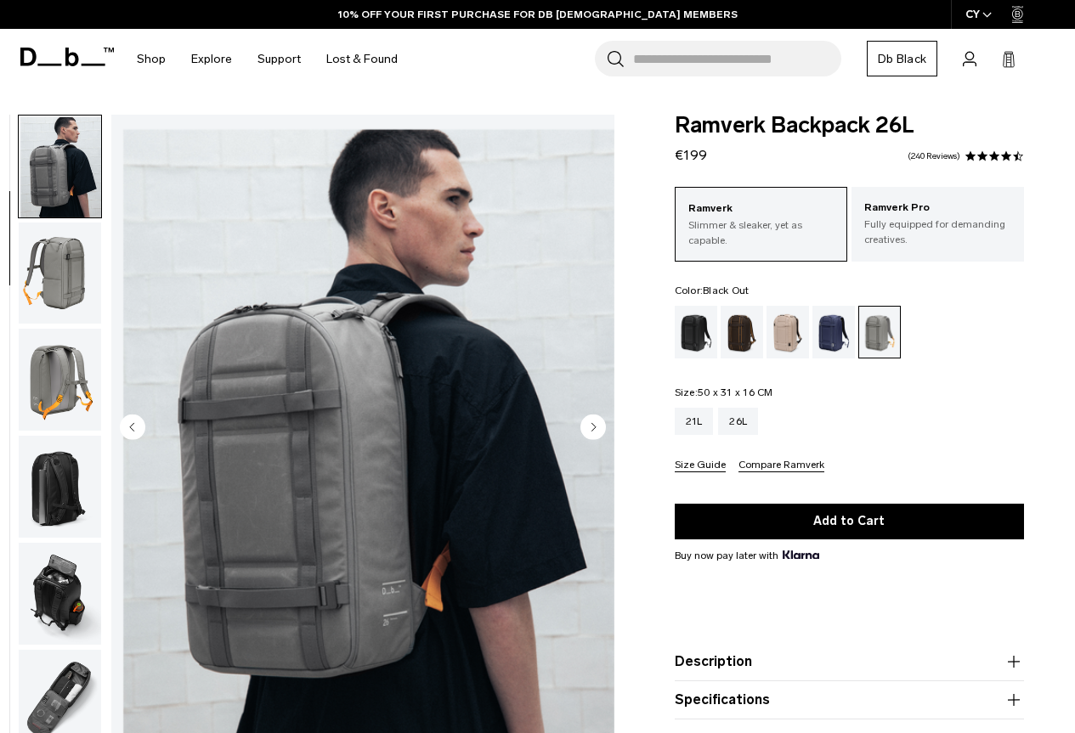
click at [707, 342] on div "Black Out" at bounding box center [696, 332] width 43 height 53
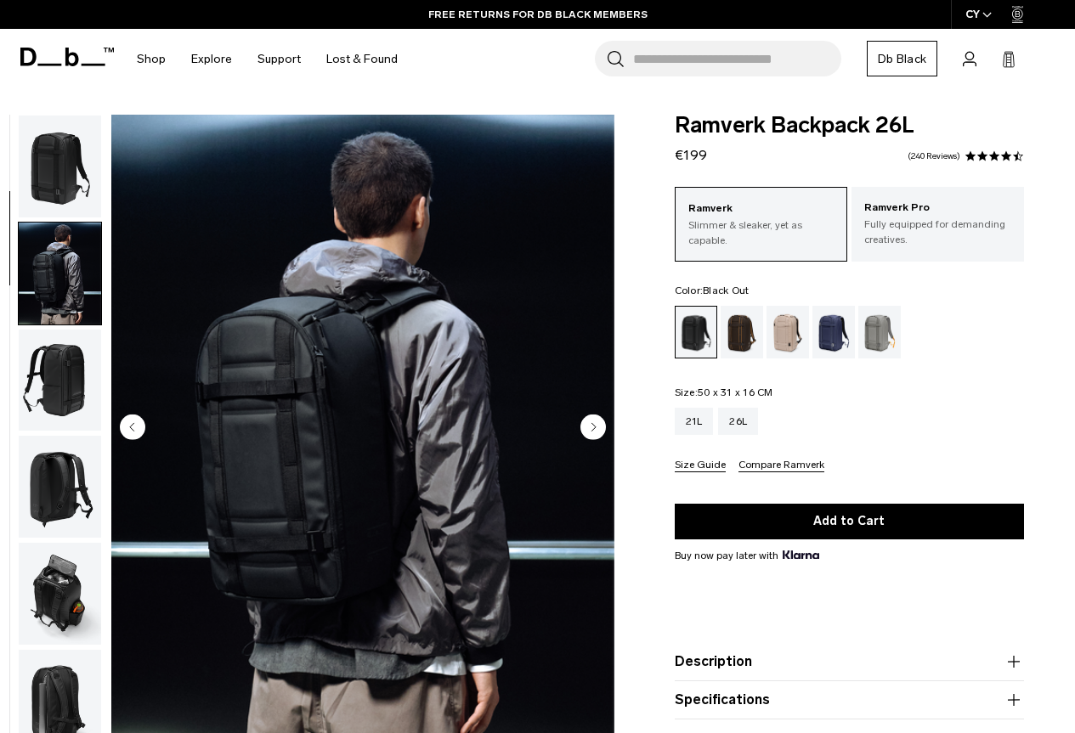
click at [65, 289] on img "button" at bounding box center [60, 274] width 82 height 102
click at [83, 207] on img "button" at bounding box center [60, 167] width 82 height 102
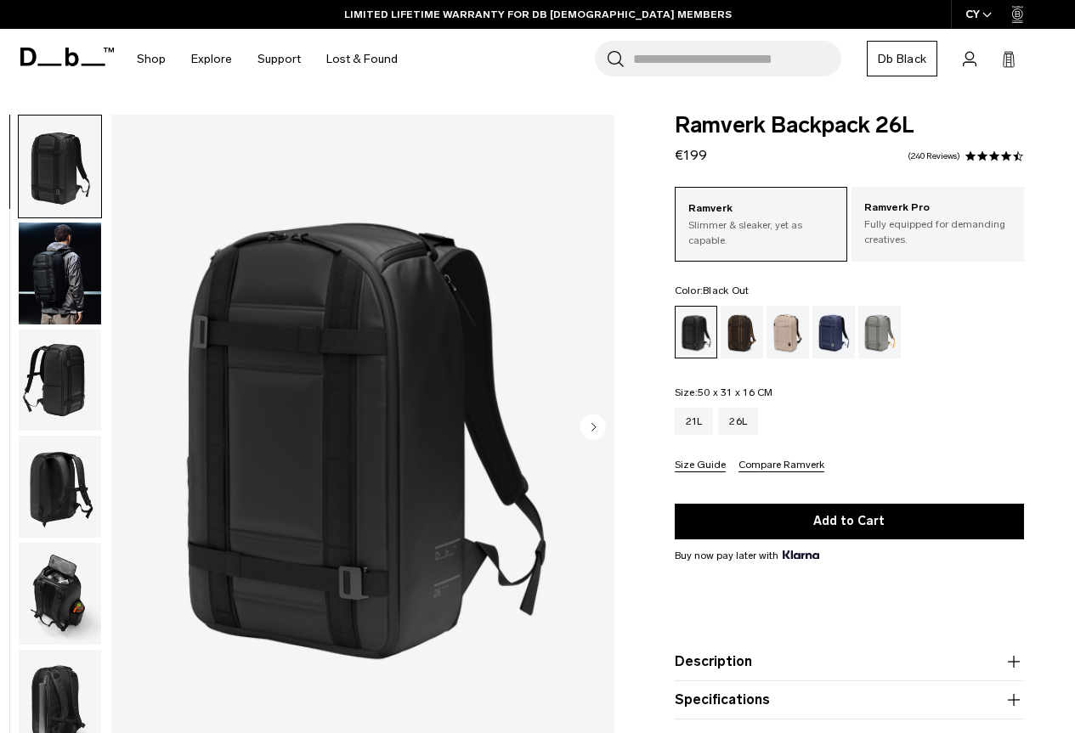
click at [40, 371] on img "button" at bounding box center [60, 381] width 82 height 102
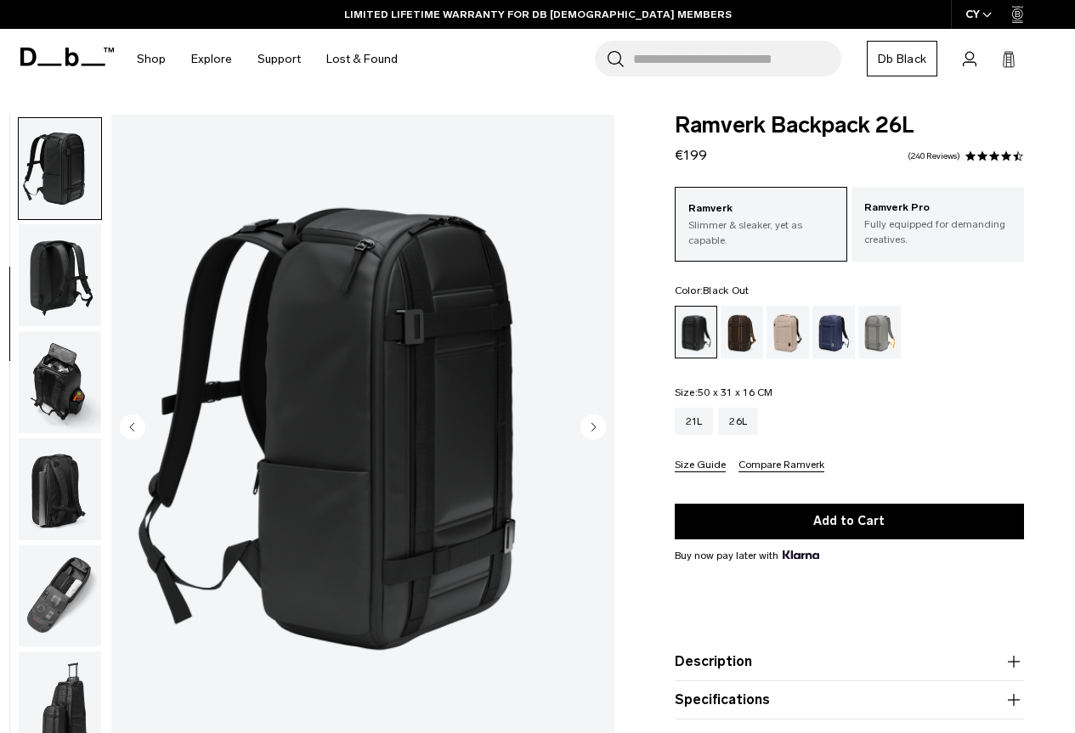
scroll to position [214, 0]
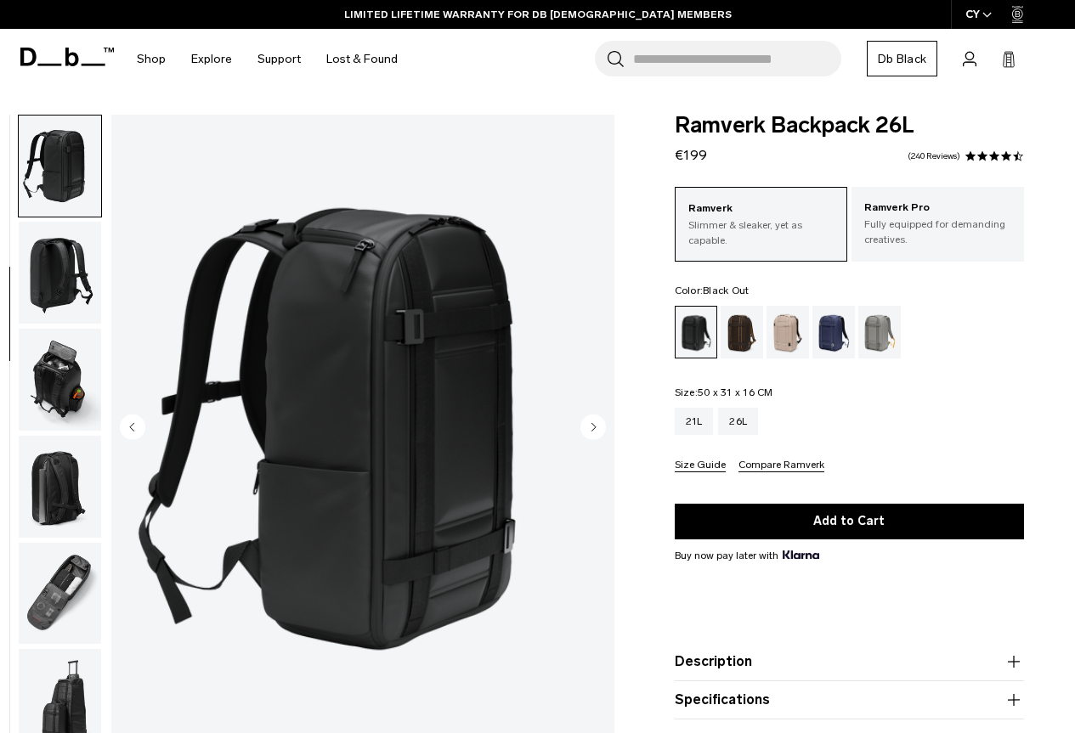
click at [56, 466] on img "button" at bounding box center [60, 487] width 82 height 102
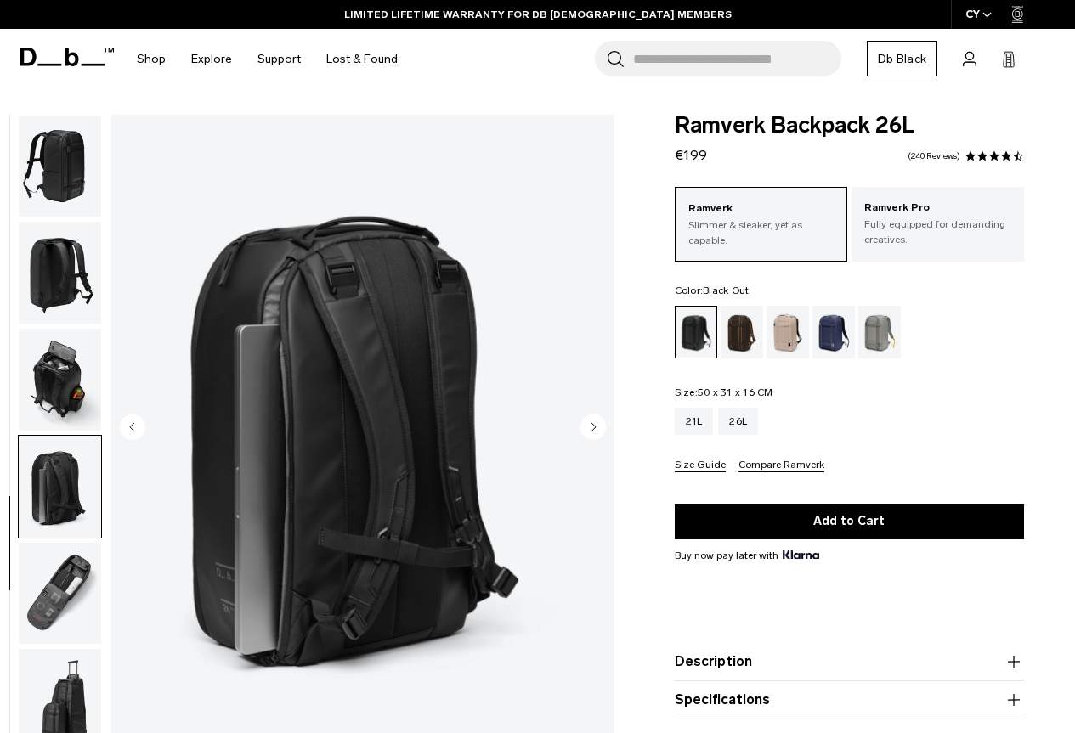
scroll to position [223, 0]
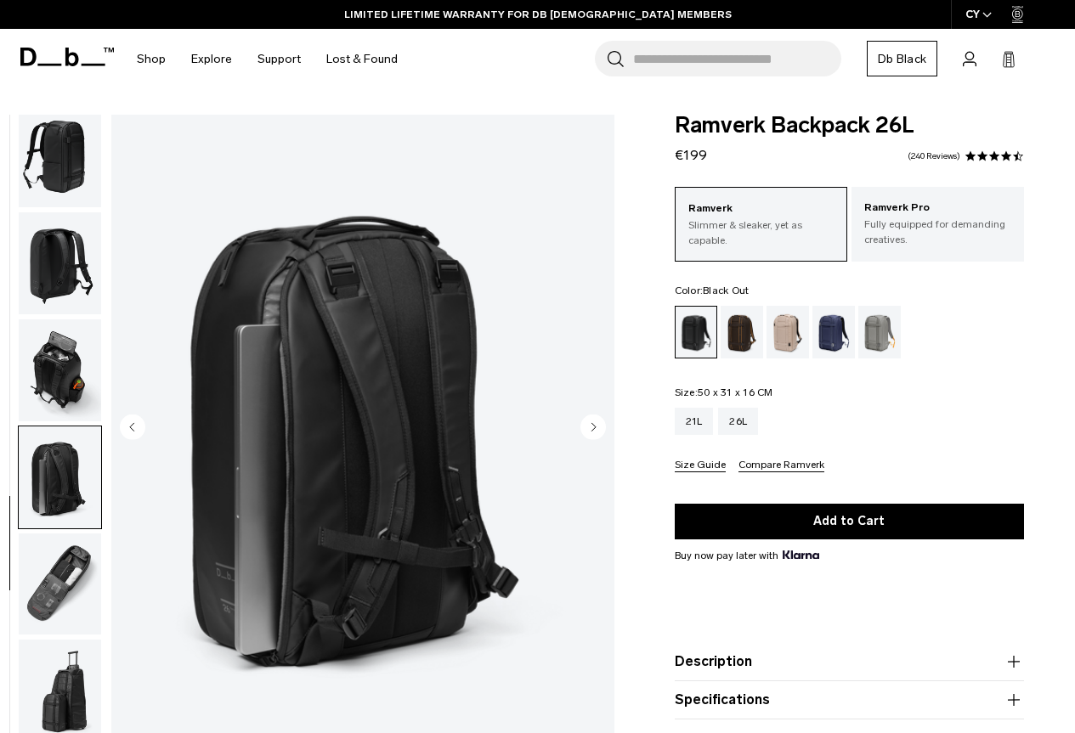
click at [45, 405] on img "button" at bounding box center [60, 371] width 82 height 102
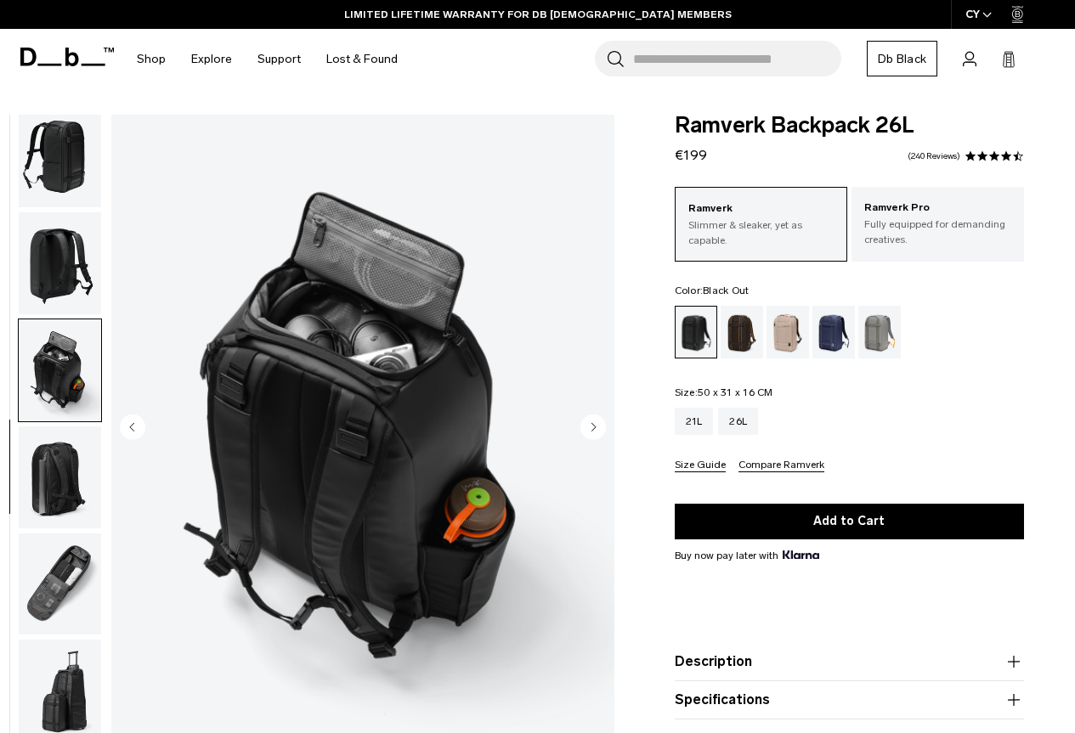
click at [76, 518] on img "button" at bounding box center [60, 478] width 82 height 102
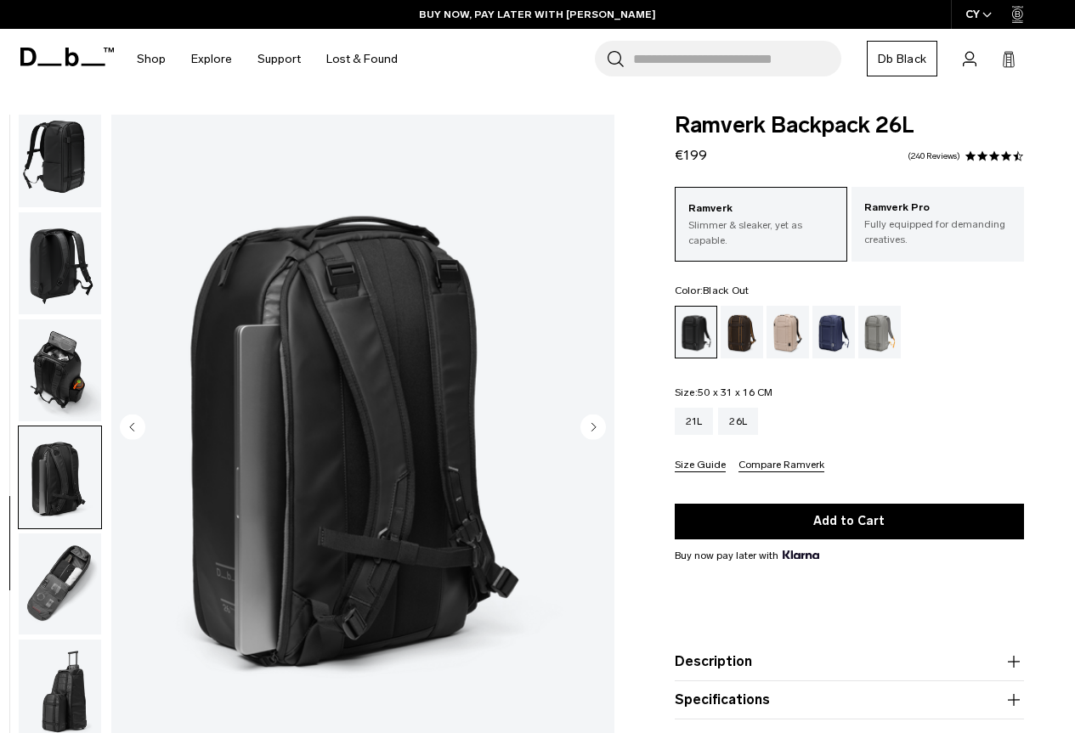
click at [100, 529] on button "button" at bounding box center [60, 478] width 84 height 104
drag, startPoint x: 675, startPoint y: 556, endPoint x: 829, endPoint y: 557, distance: 153.8
click at [829, 557] on div "Buy now pay later with" at bounding box center [849, 555] width 349 height 15
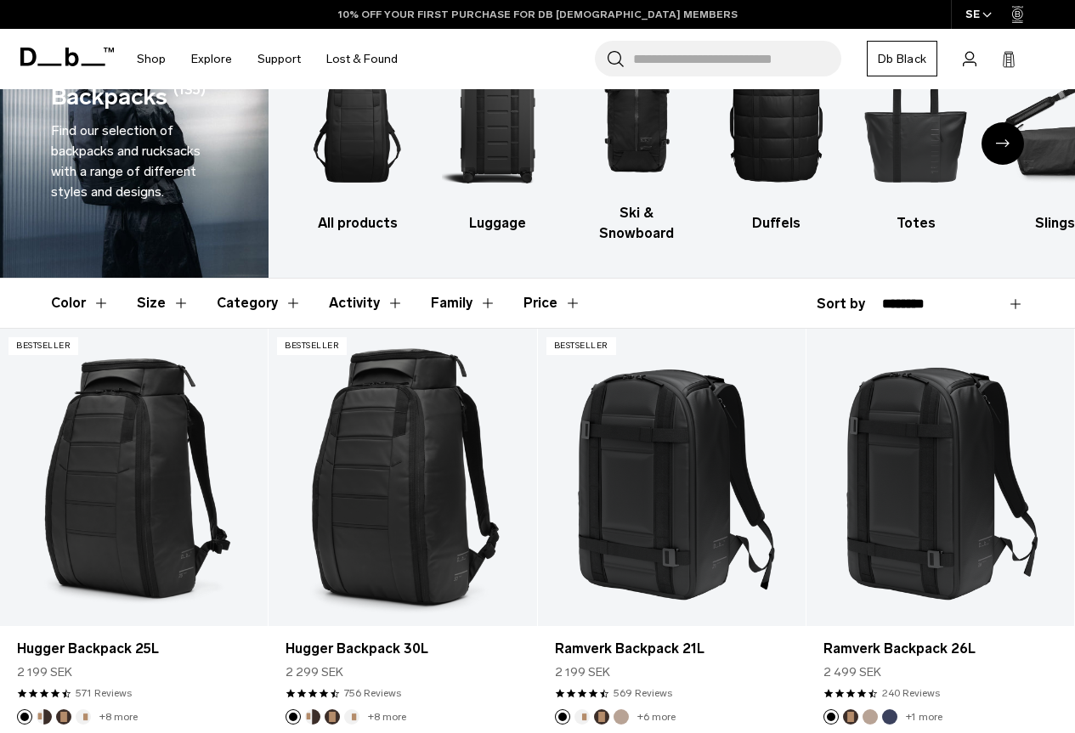
click at [407, 20] on link "10% OFF YOUR FIRST PURCHASE FOR DB [DEMOGRAPHIC_DATA] MEMBERS" at bounding box center [537, 14] width 399 height 15
click at [452, 10] on link "10% OFF YOUR FIRST PURCHASE FOR DB [DEMOGRAPHIC_DATA] MEMBERS" at bounding box center [537, 14] width 399 height 15
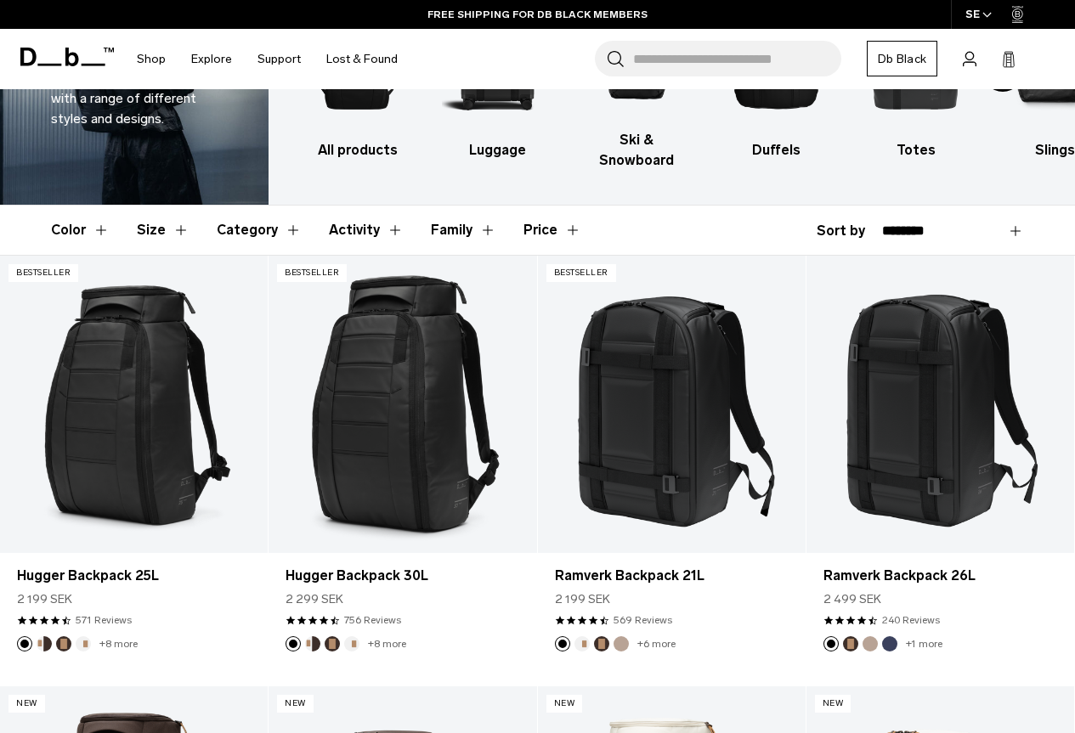
scroll to position [255, 0]
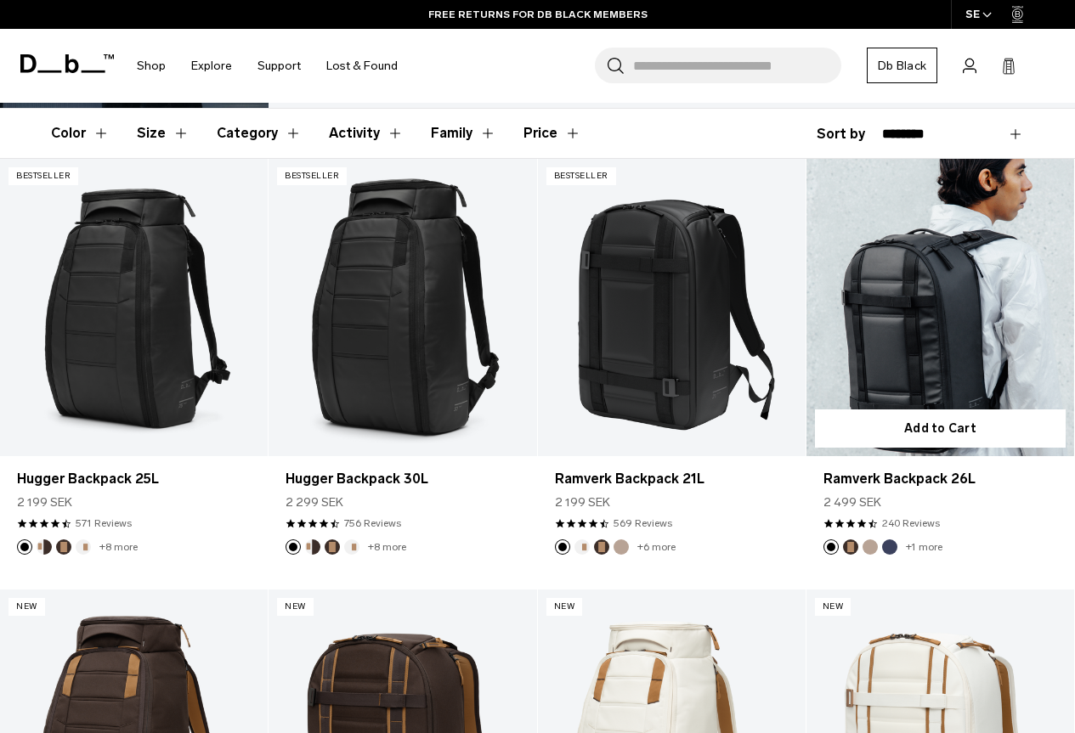
click at [988, 323] on link "Ramverk Backpack 26L" at bounding box center [940, 307] width 268 height 297
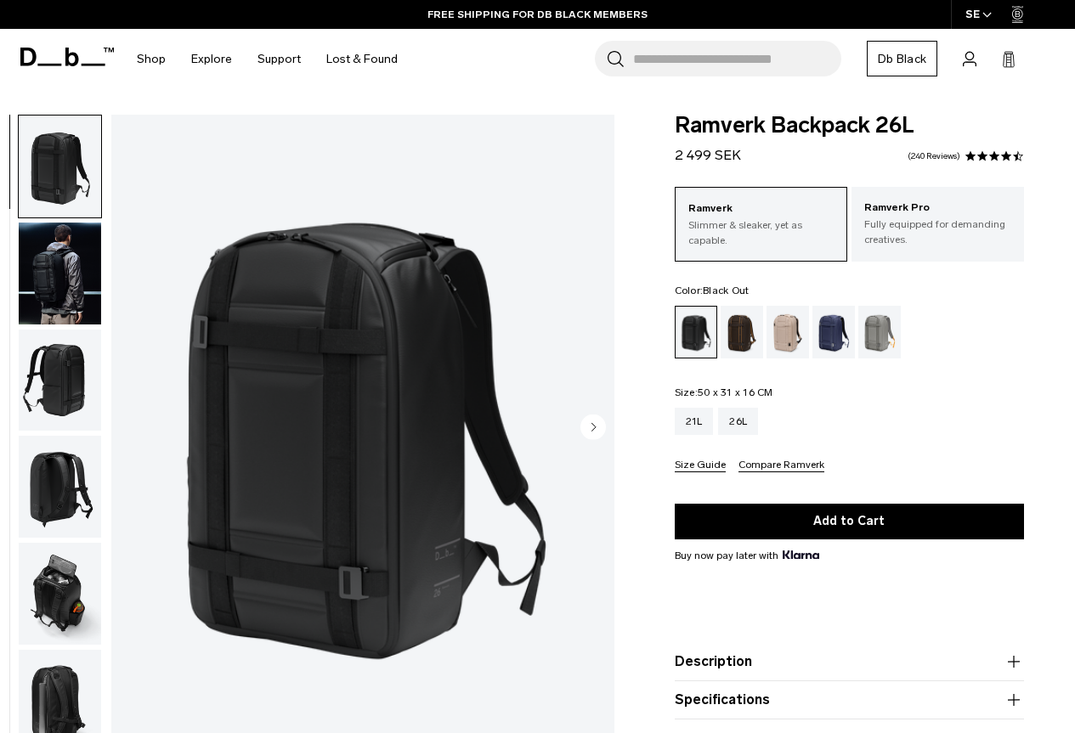
click at [66, 308] on img "button" at bounding box center [60, 274] width 82 height 102
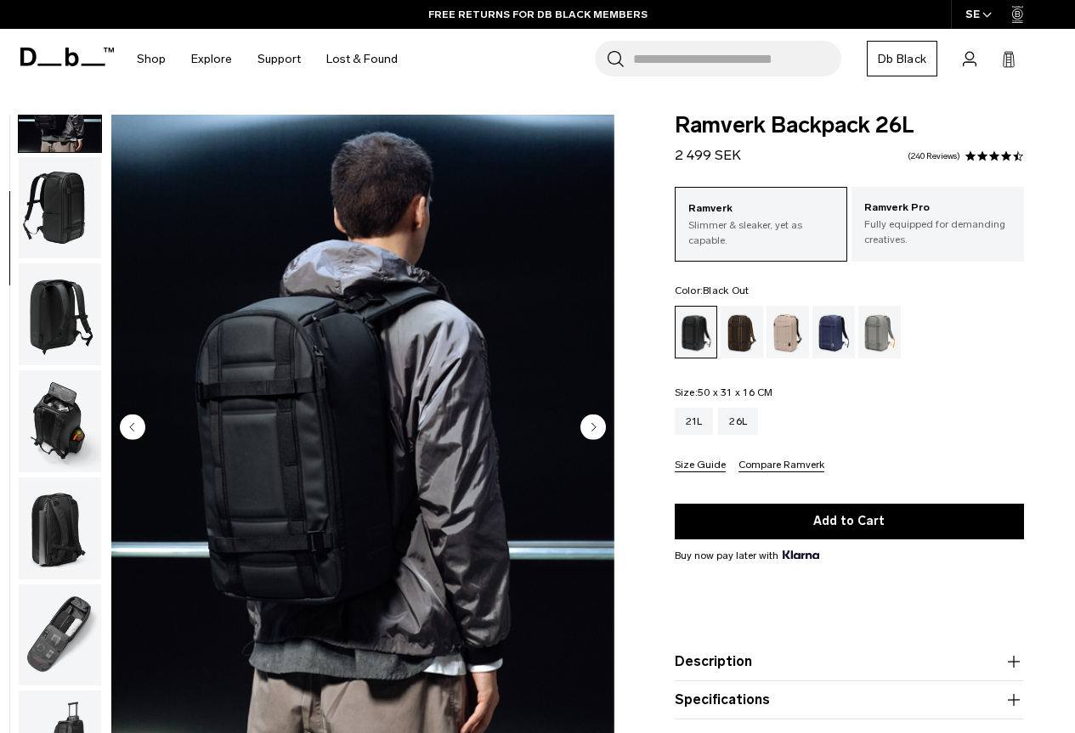
scroll to position [223, 0]
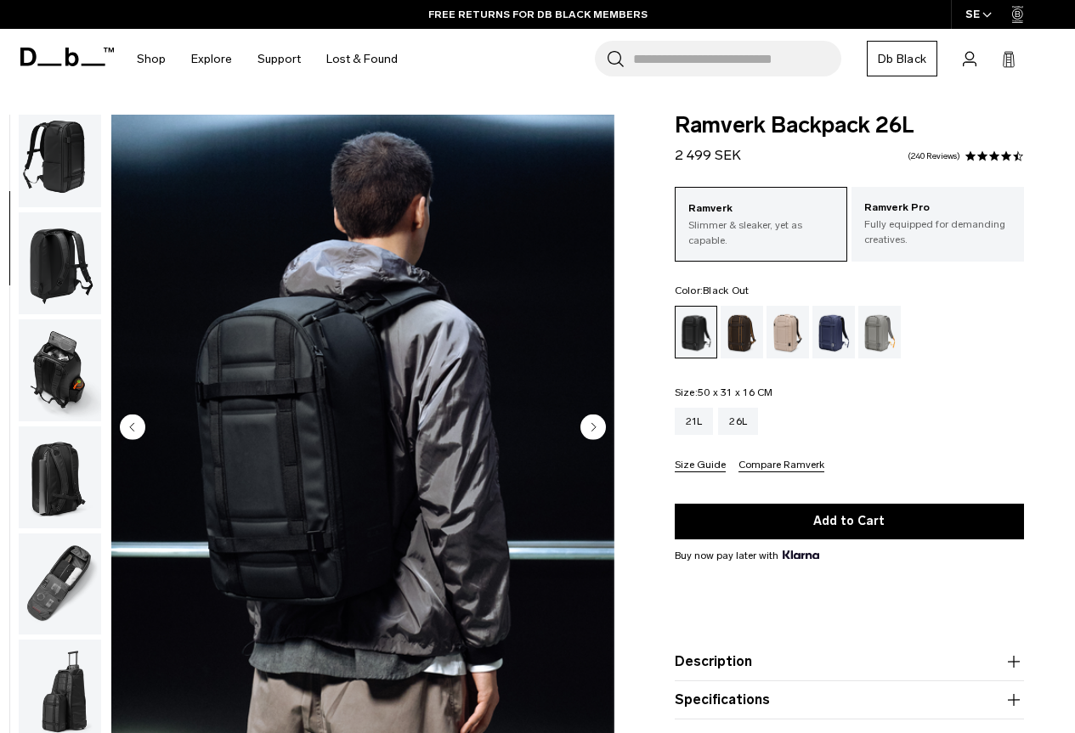
click at [58, 347] on img "button" at bounding box center [60, 371] width 82 height 102
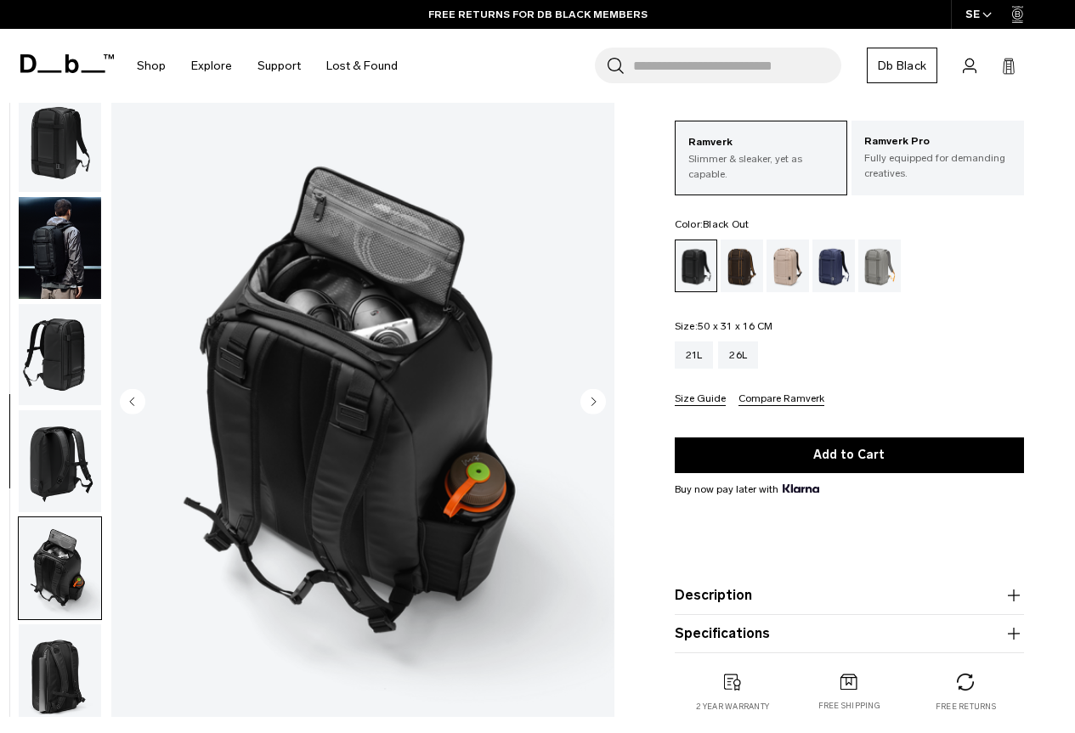
scroll to position [0, 0]
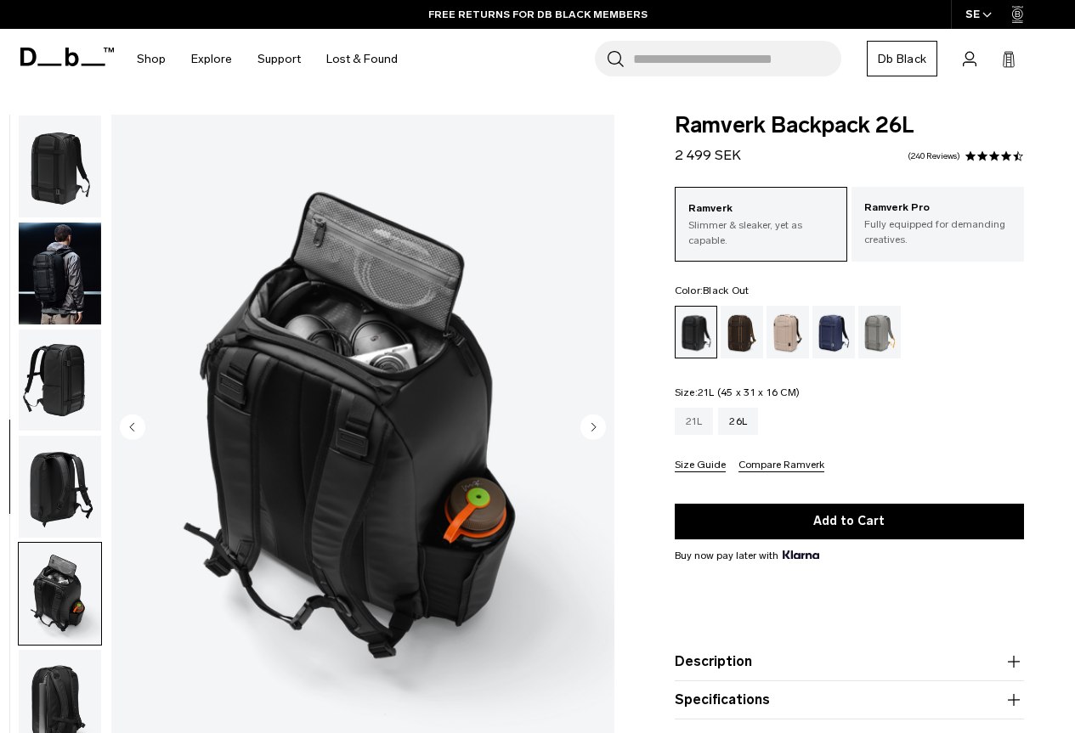
click at [702, 418] on div "21L" at bounding box center [694, 421] width 39 height 27
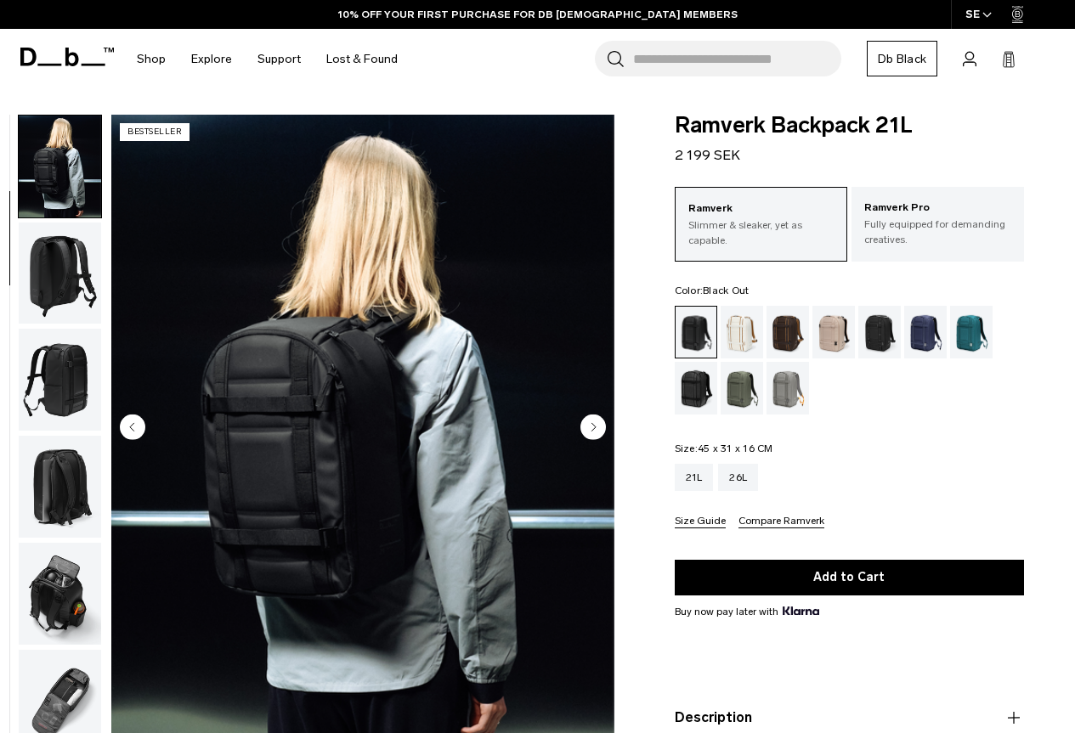
click at [68, 595] on img "button" at bounding box center [60, 594] width 82 height 102
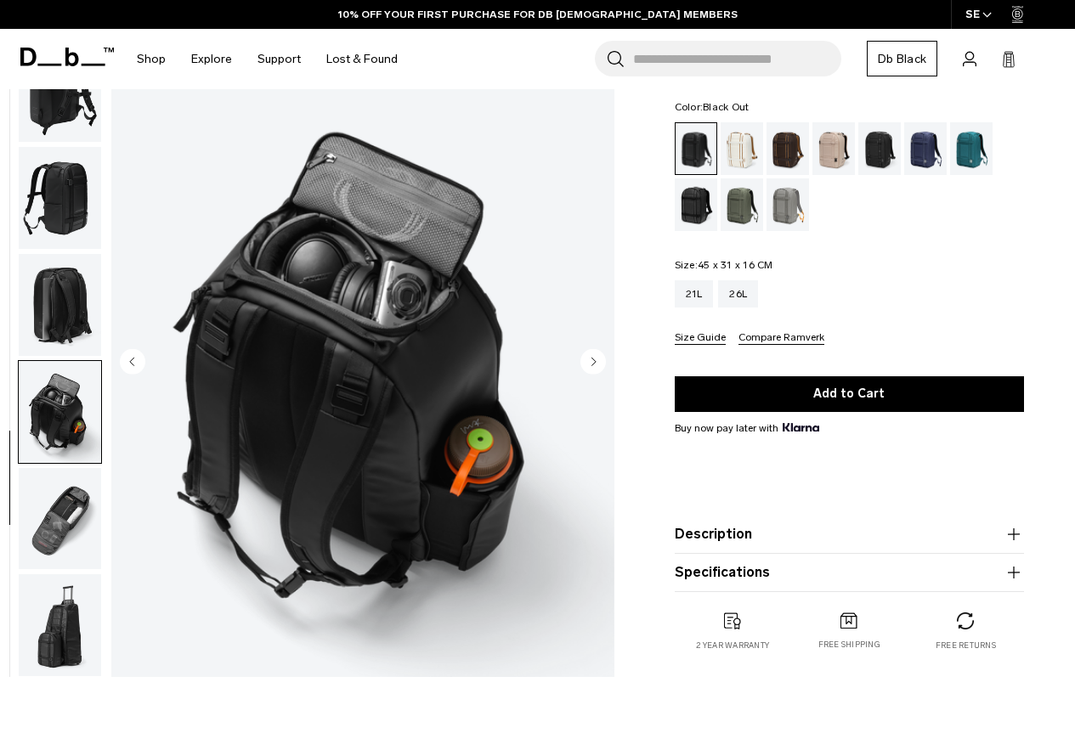
scroll to position [170, 0]
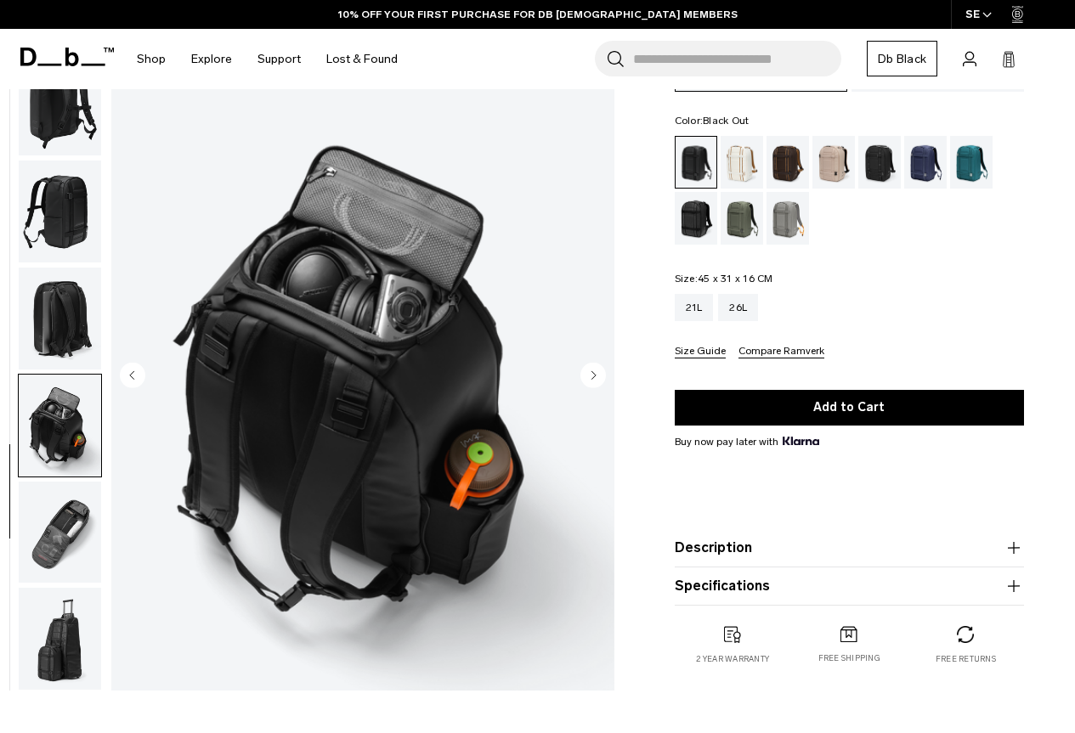
click at [42, 509] on img "button" at bounding box center [60, 532] width 82 height 102
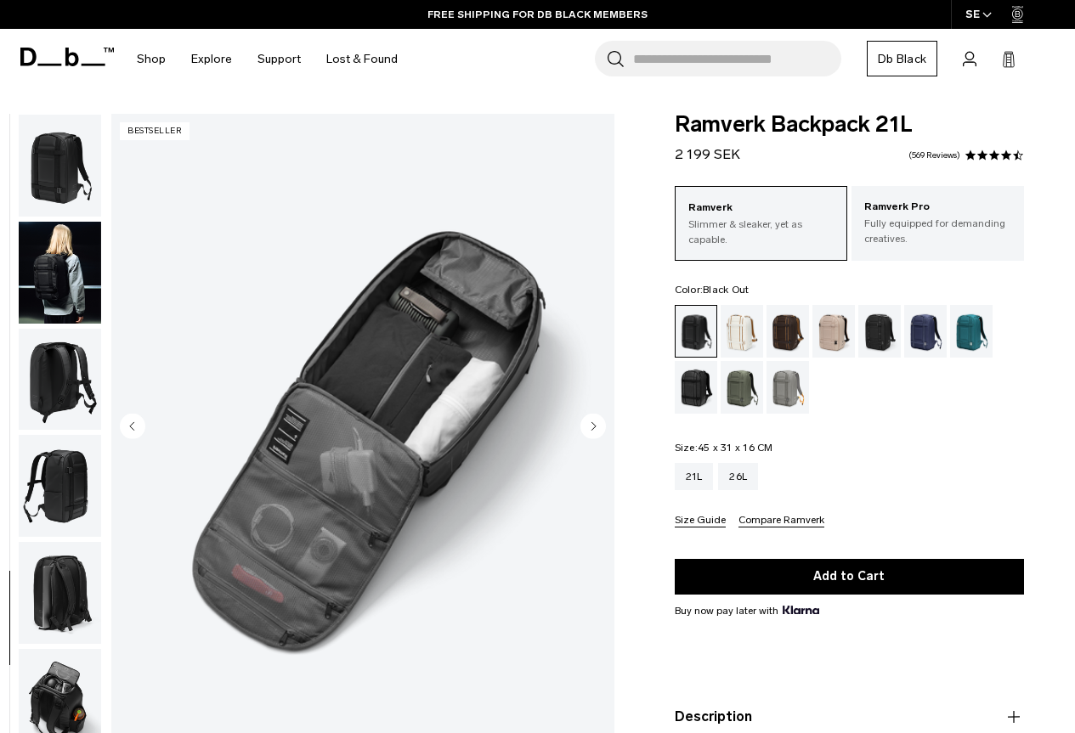
scroll to position [0, 0]
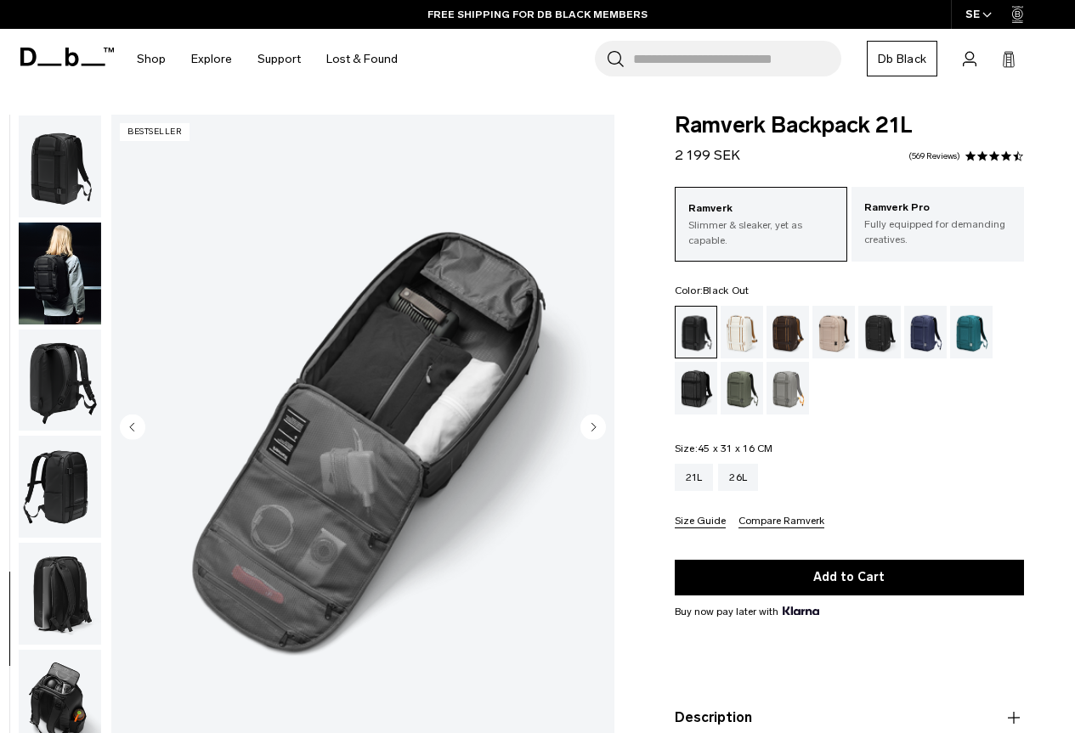
click at [65, 258] on img "button" at bounding box center [60, 274] width 82 height 102
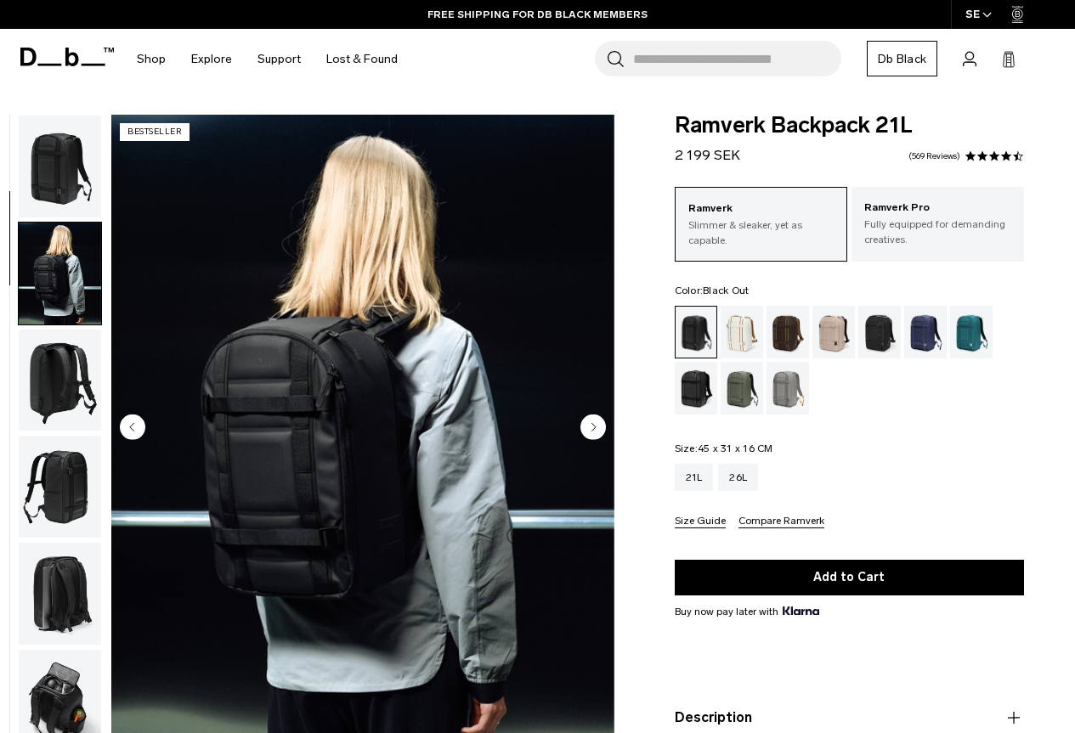
scroll to position [107, 0]
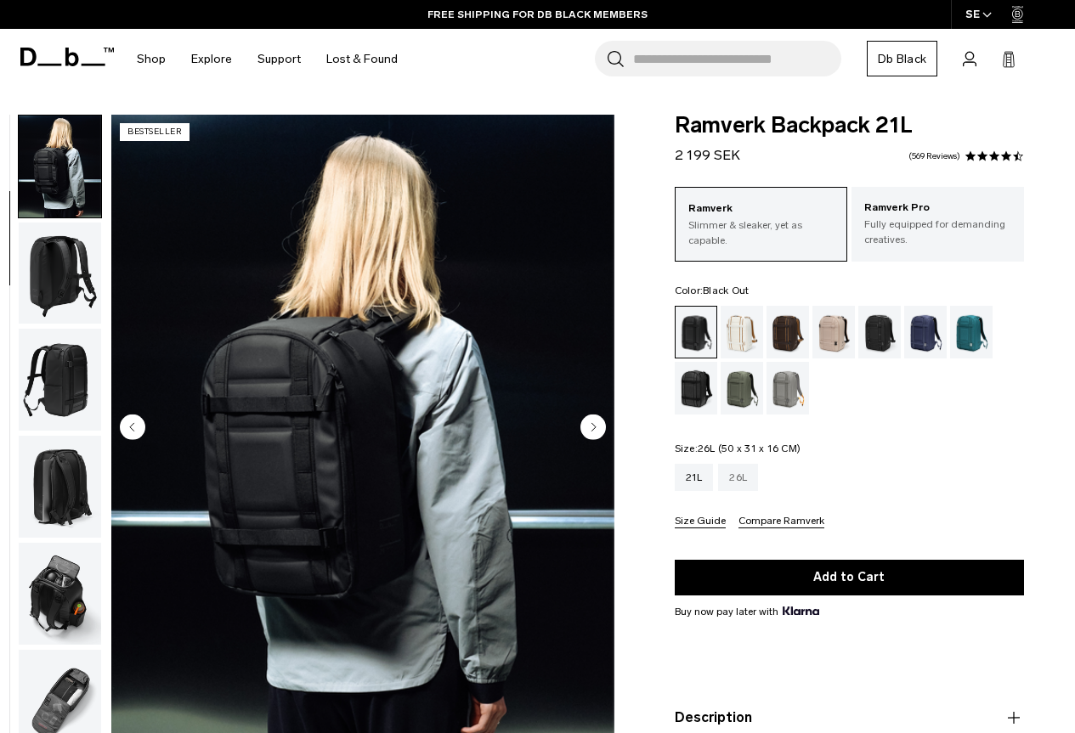
click at [745, 481] on div "26L" at bounding box center [738, 477] width 40 height 27
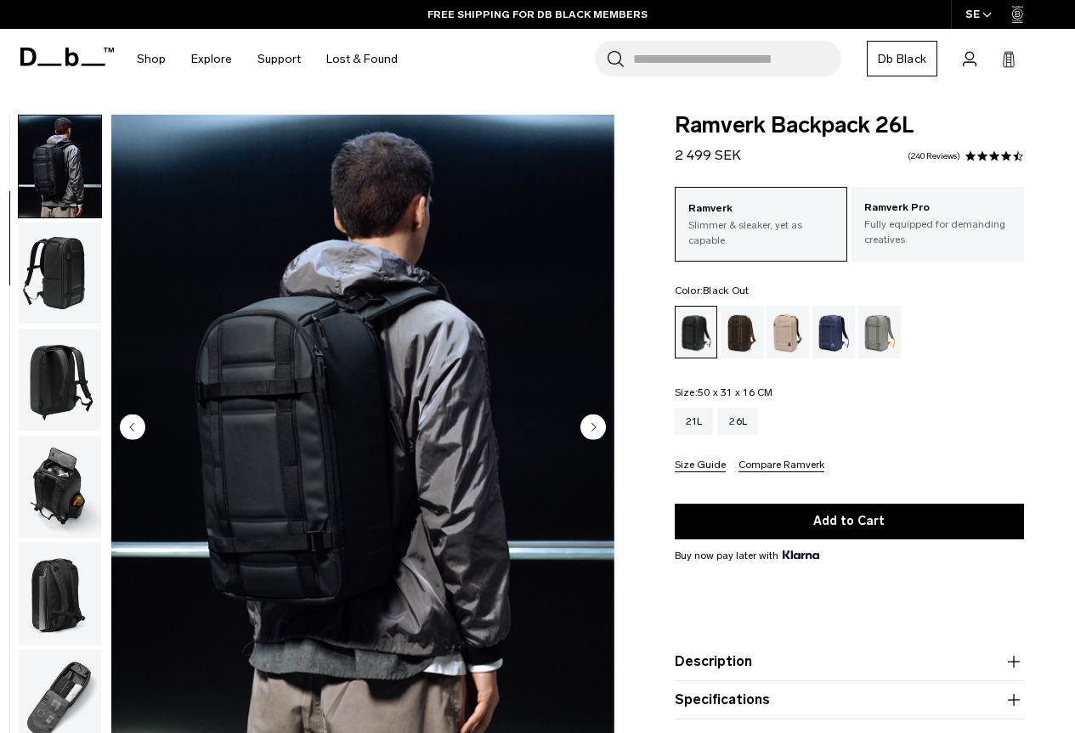
drag, startPoint x: 675, startPoint y: 156, endPoint x: 727, endPoint y: 150, distance: 52.2
click at [727, 150] on span "2 499 SEK" at bounding box center [708, 155] width 66 height 16
copy span "2 499 SE"
